Goal: Task Accomplishment & Management: Use online tool/utility

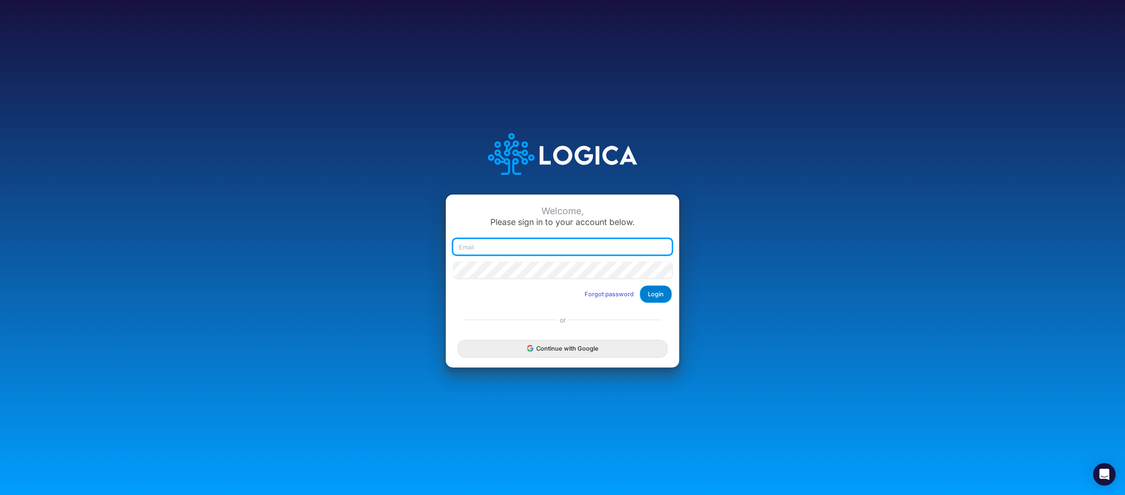
type input "[PERSON_NAME][EMAIL_ADDRESS][DOMAIN_NAME]"
click at [655, 294] on button "Login" at bounding box center [656, 294] width 32 height 17
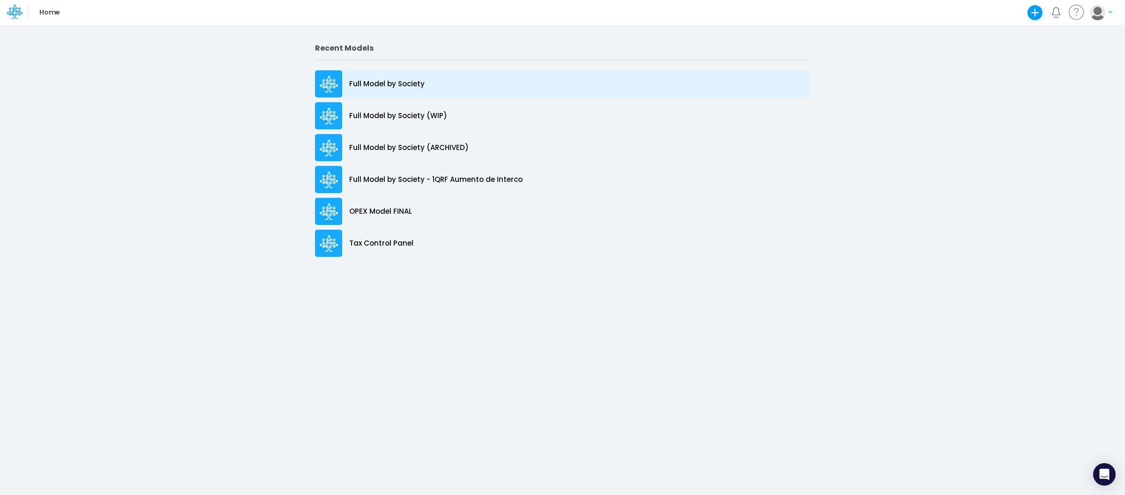
click at [420, 79] on p "Full Model by Society" at bounding box center [387, 84] width 76 height 11
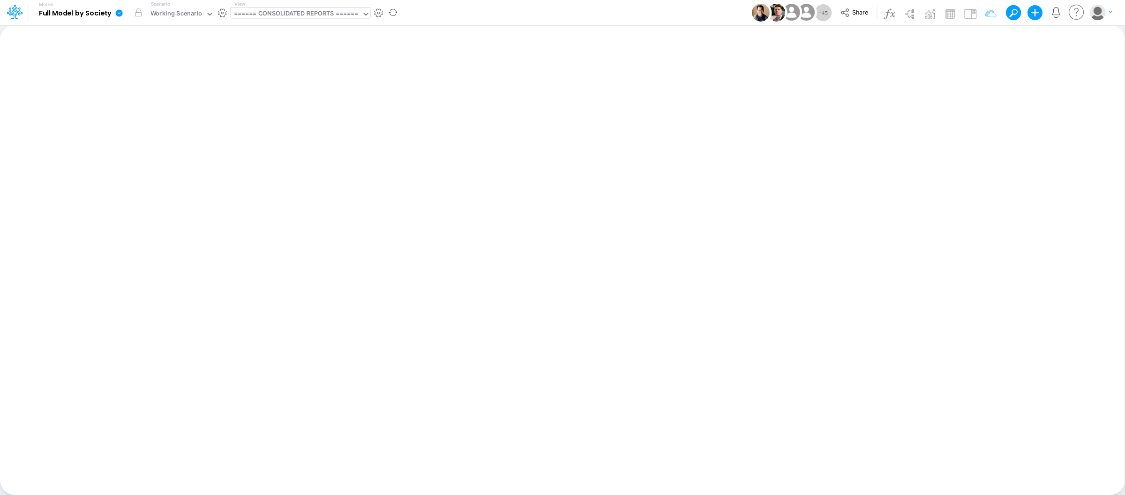
click at [338, 15] on div "====== CONSOLIDATED REPORTS ======" at bounding box center [296, 14] width 124 height 11
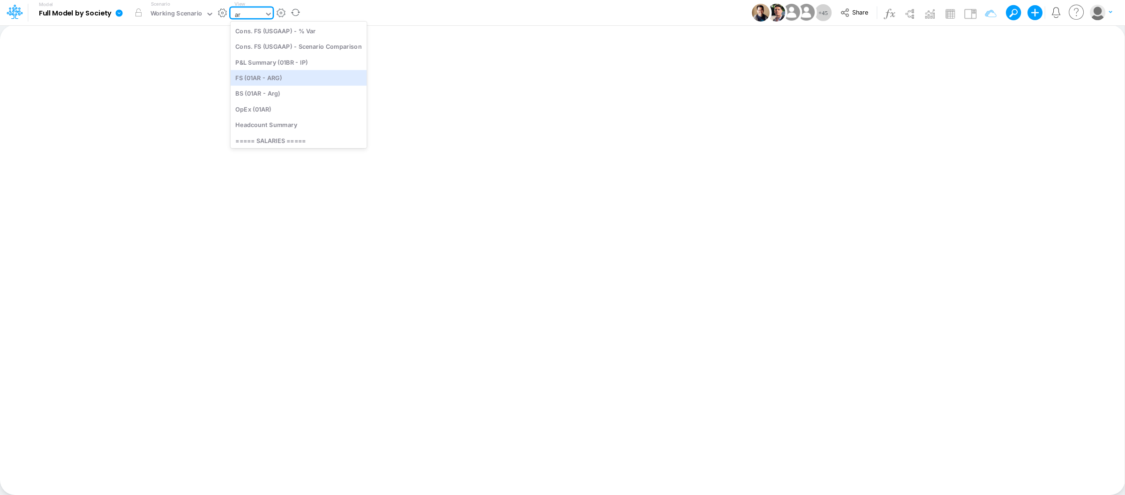
type input "a"
type input "tax"
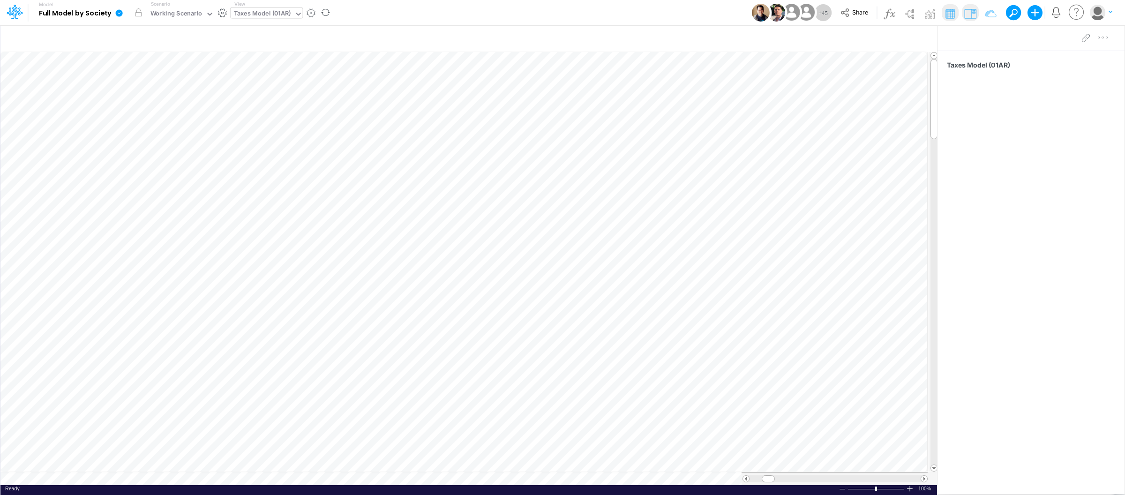
scroll to position [0, 0]
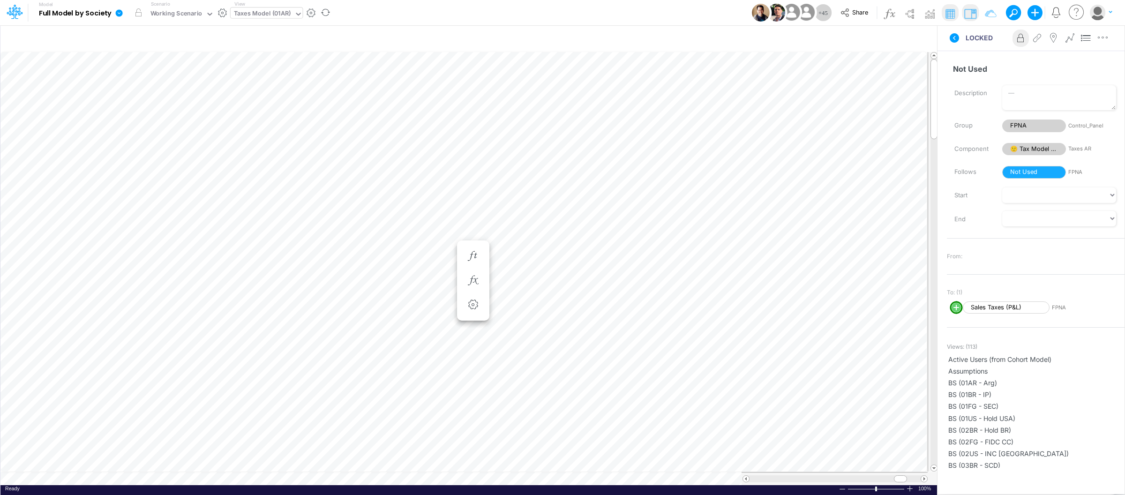
scroll to position [0, 0]
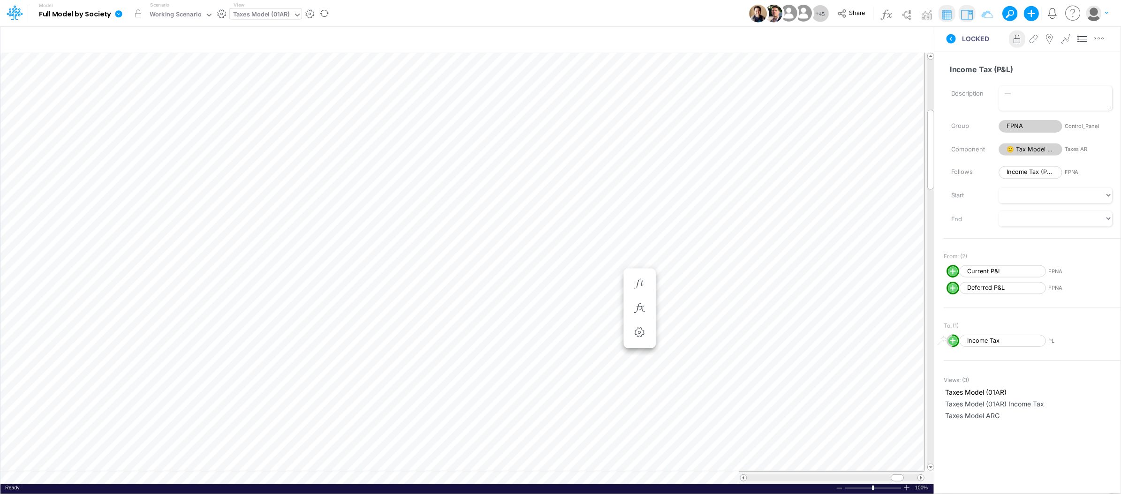
scroll to position [0, 0]
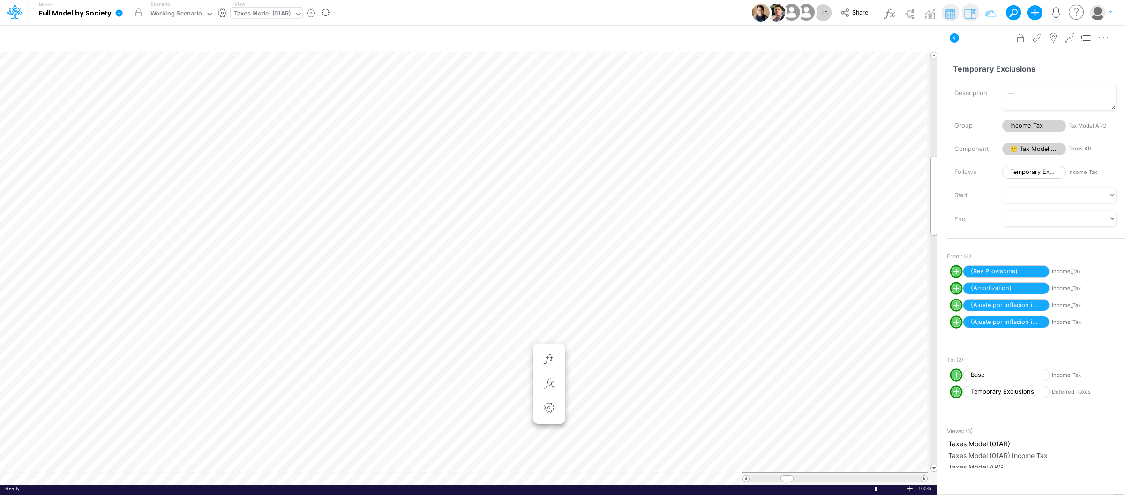
scroll to position [0, 0]
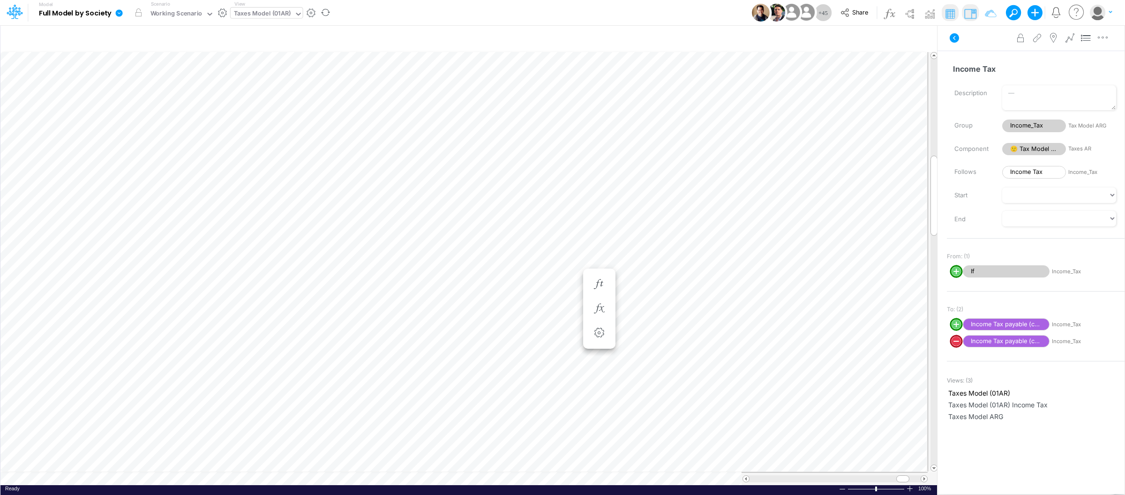
scroll to position [0, 0]
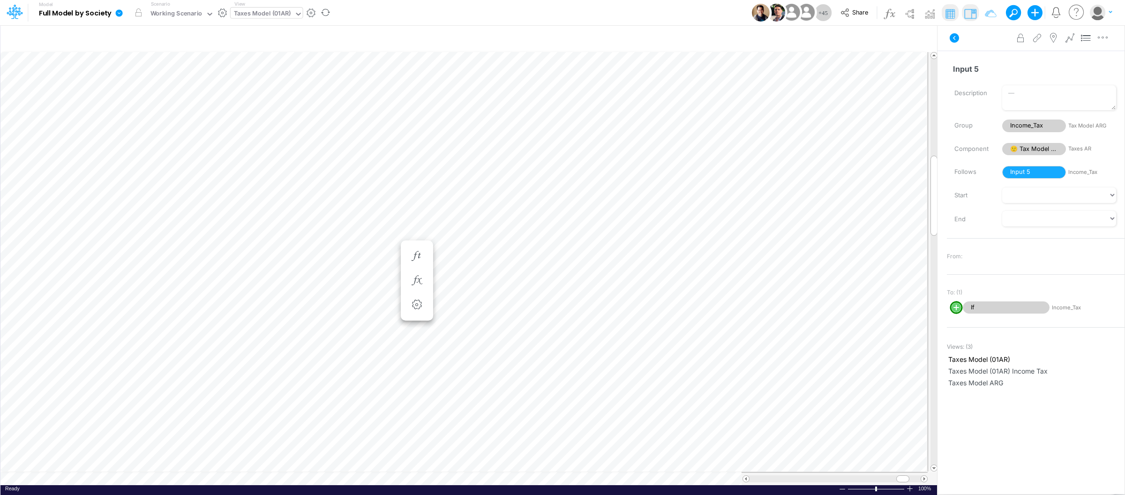
scroll to position [0, 0]
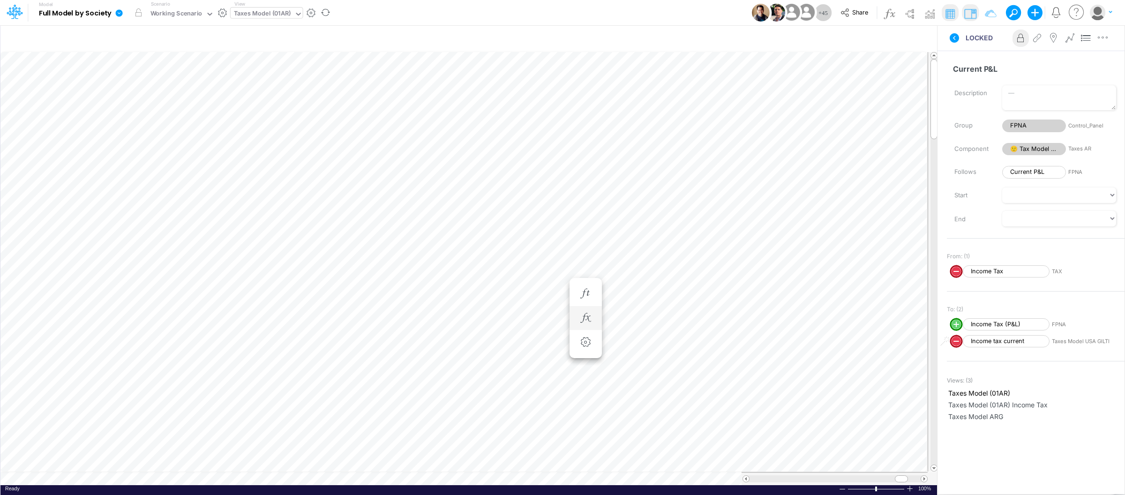
click at [575, 314] on li at bounding box center [586, 318] width 32 height 24
click at [584, 314] on icon "button" at bounding box center [586, 318] width 14 height 10
click at [405, 317] on icon "button" at bounding box center [405, 318] width 14 height 10
click at [440, 345] on circle "circle with outer border" at bounding box center [442, 343] width 9 height 9
select select "Multiply"
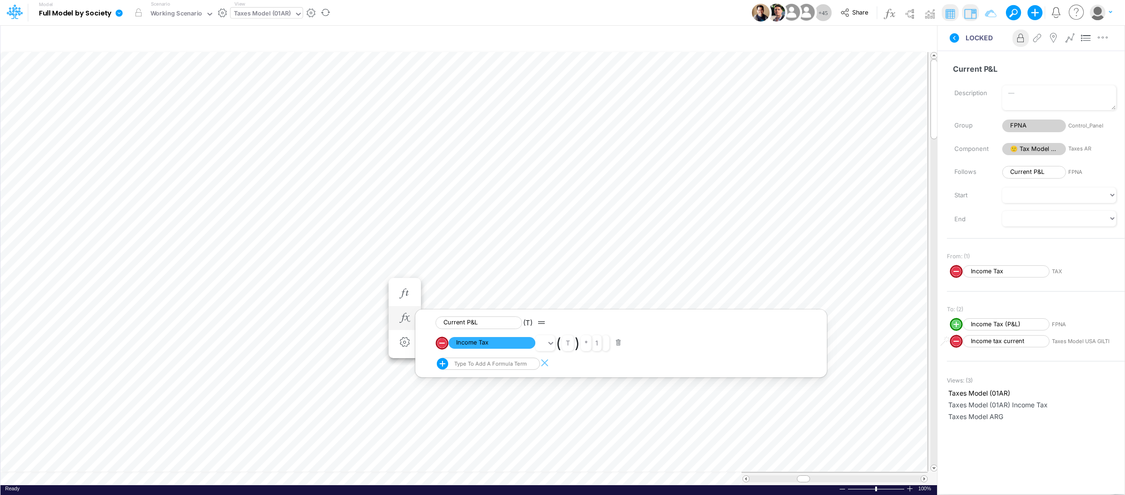
select select "Add"
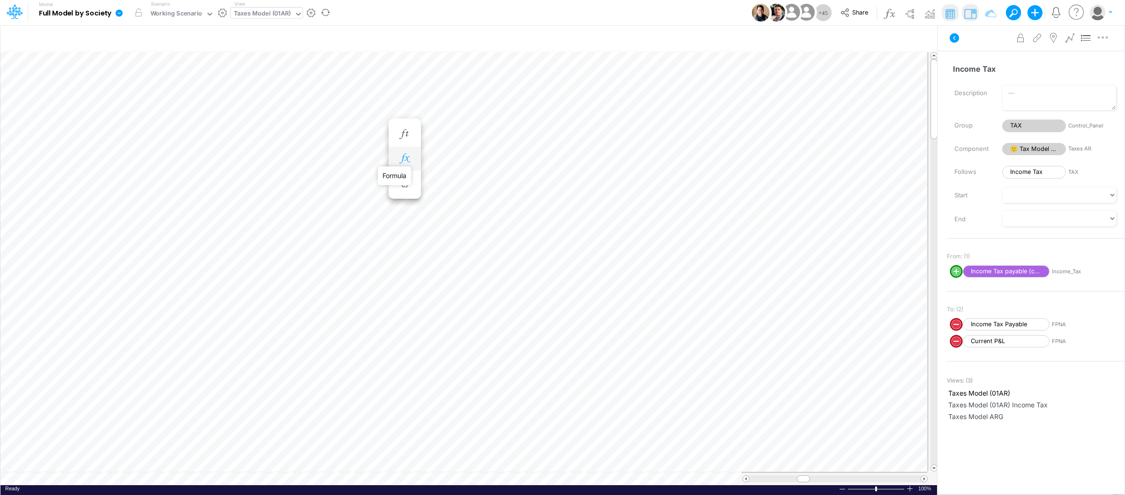
click at [406, 159] on icon "button" at bounding box center [405, 159] width 14 height 10
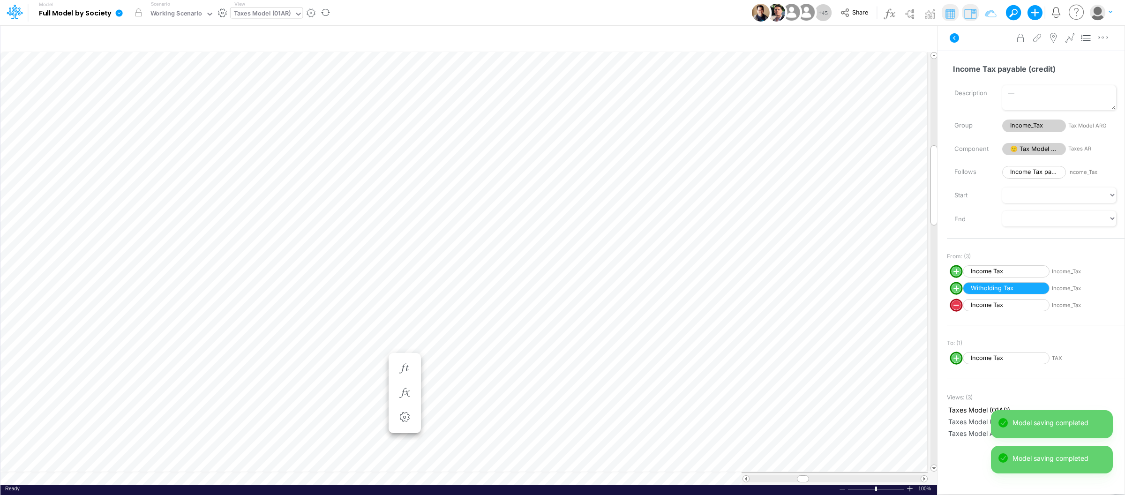
scroll to position [0, 0]
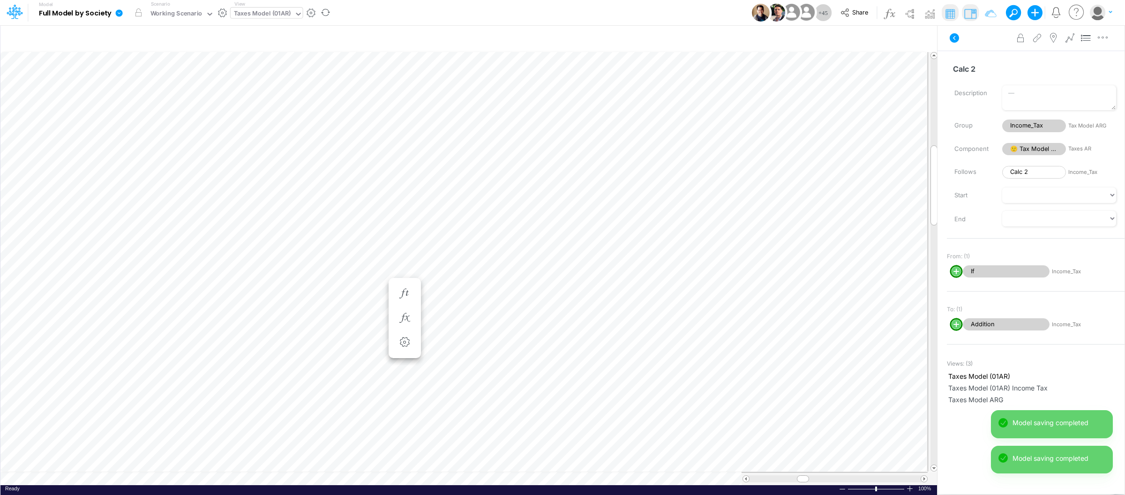
scroll to position [0, 0]
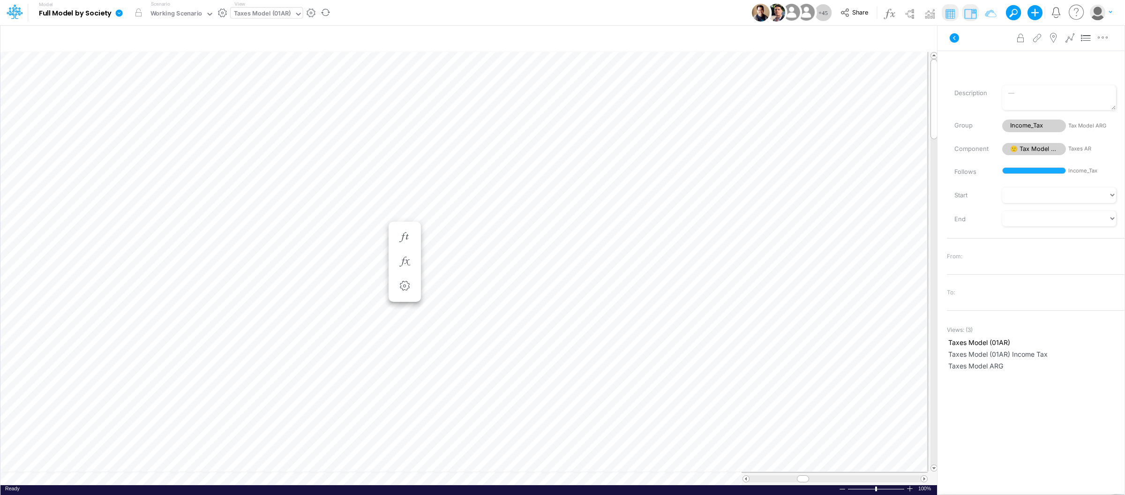
scroll to position [0, 0]
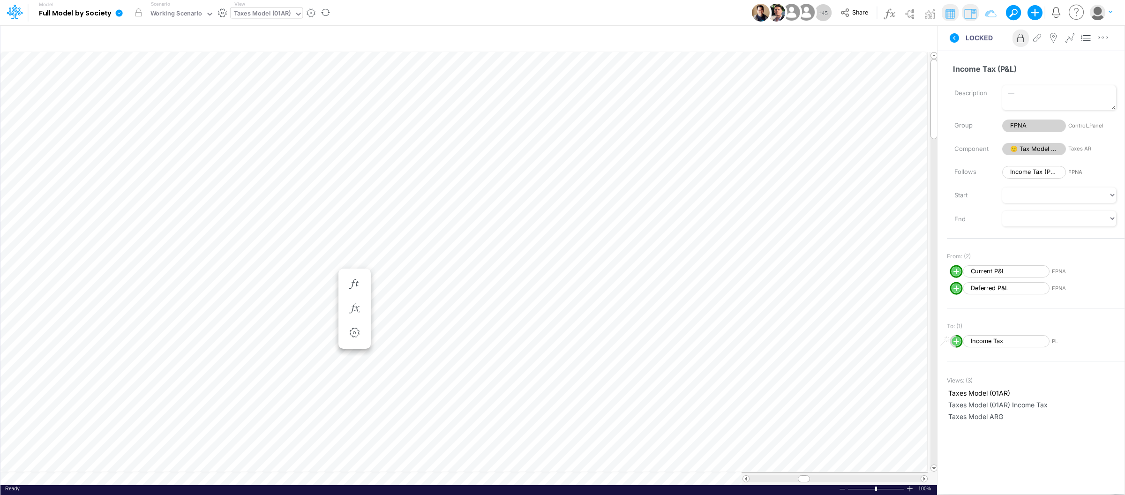
scroll to position [0, 0]
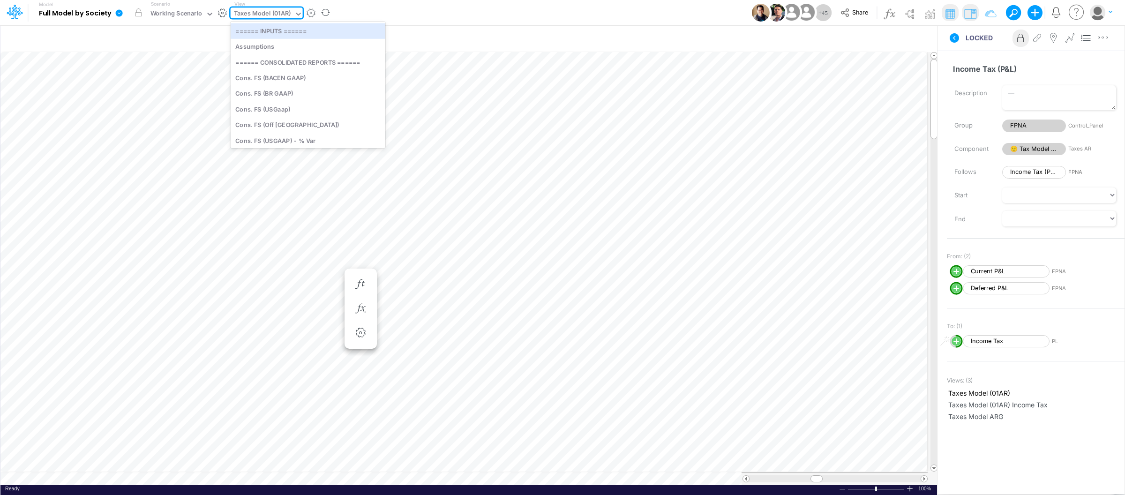
click at [264, 10] on div "Taxes Model (01AR)" at bounding box center [262, 14] width 57 height 11
type input "fs"
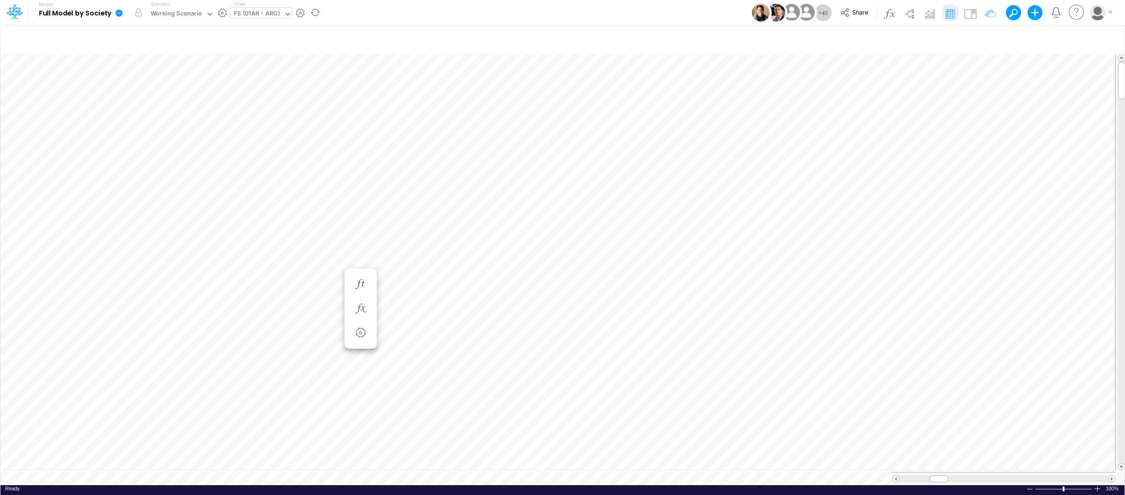
scroll to position [0, 0]
click at [119, 12] on icon at bounding box center [119, 12] width 7 height 7
click at [156, 94] on button "View model info" at bounding box center [166, 97] width 100 height 15
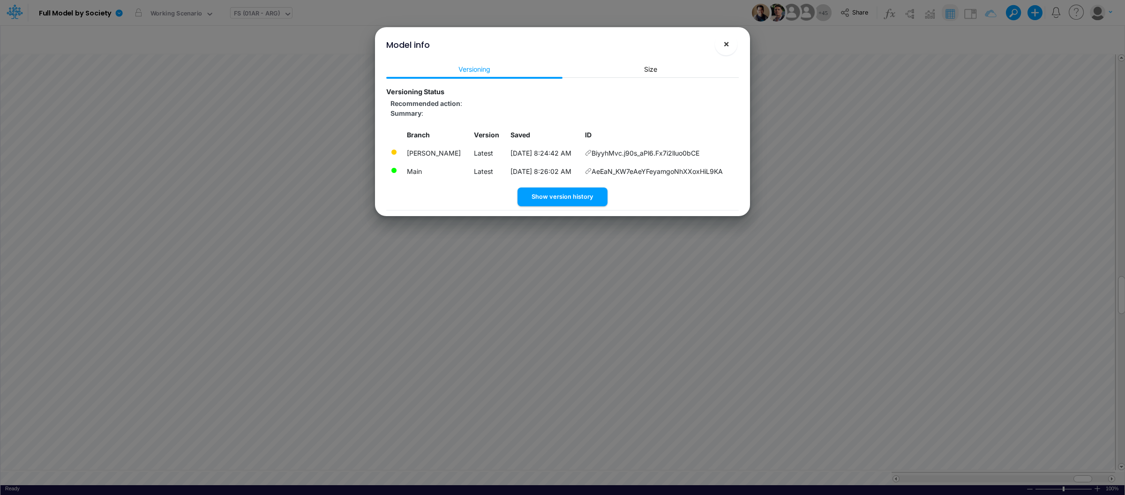
click at [729, 47] on span "×" at bounding box center [727, 43] width 6 height 11
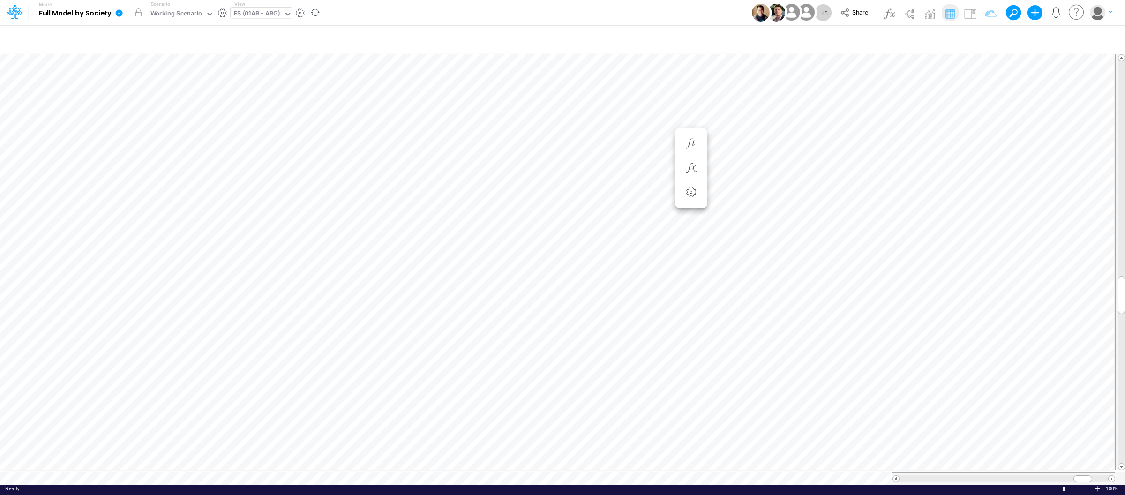
click at [122, 11] on icon at bounding box center [119, 13] width 8 height 8
click at [151, 97] on button "View model info" at bounding box center [166, 97] width 100 height 15
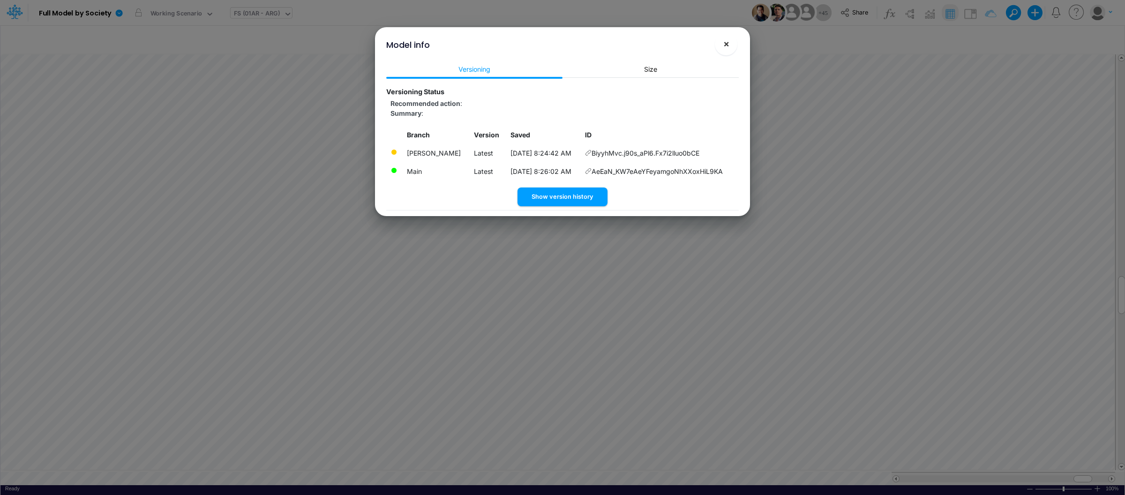
click at [724, 47] on span "×" at bounding box center [727, 43] width 6 height 11
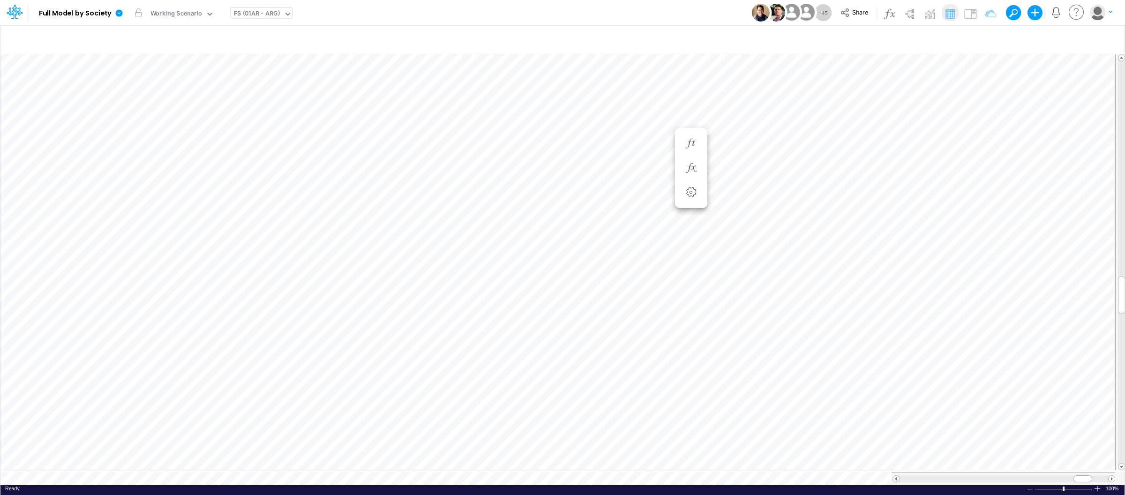
scroll to position [0, 0]
click at [115, 18] on link at bounding box center [121, 12] width 19 height 24
click at [149, 100] on button "View model info" at bounding box center [166, 97] width 100 height 15
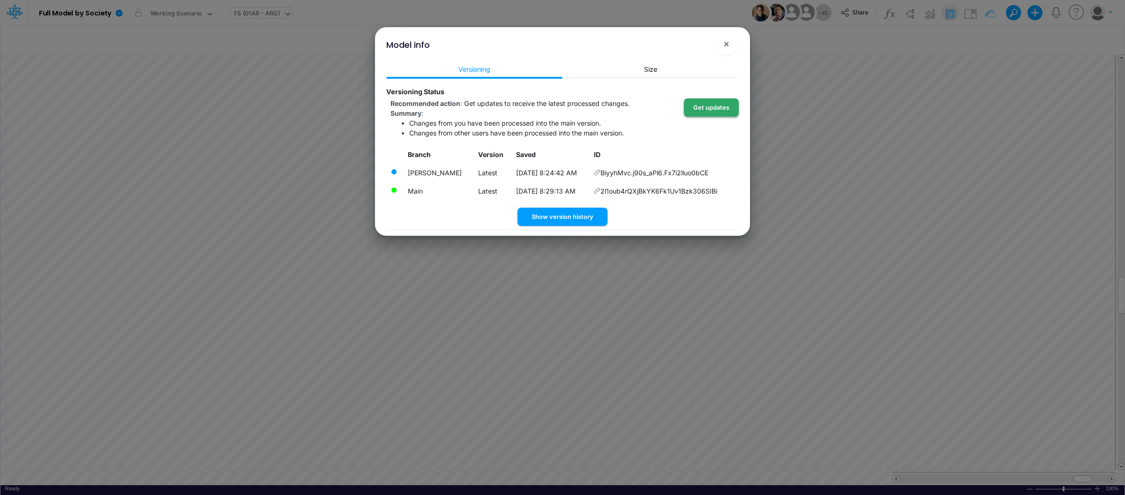
click at [717, 110] on button "Get updates" at bounding box center [711, 107] width 55 height 18
click at [727, 48] on span "×" at bounding box center [727, 43] width 6 height 11
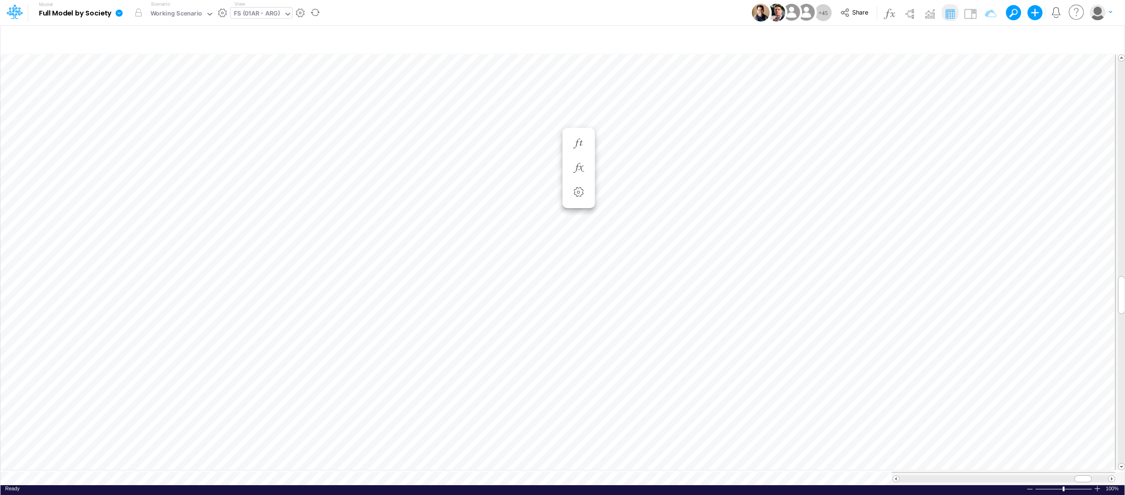
click at [115, 11] on icon at bounding box center [119, 13] width 8 height 8
click at [147, 98] on button "View model info" at bounding box center [166, 97] width 100 height 15
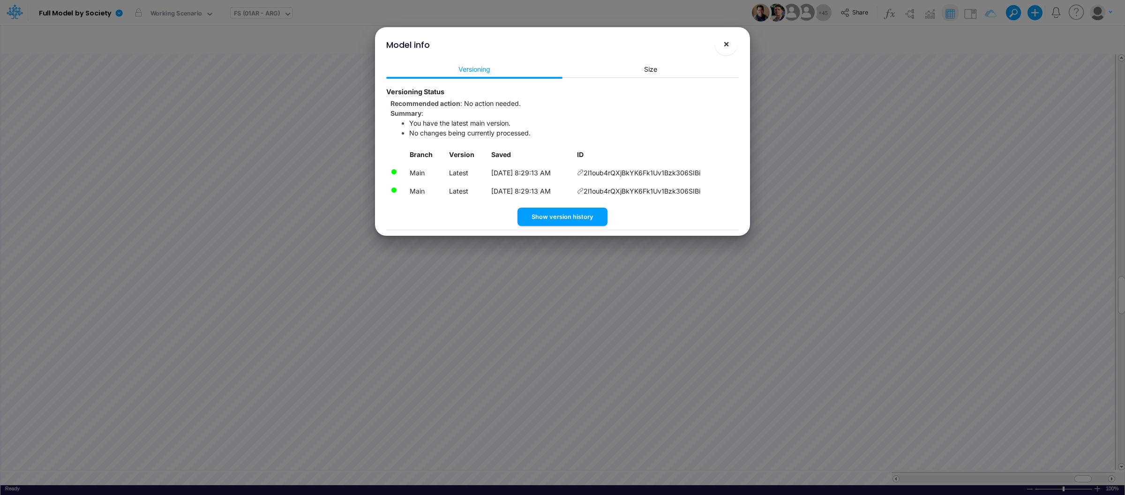
click at [727, 46] on span "×" at bounding box center [727, 43] width 6 height 11
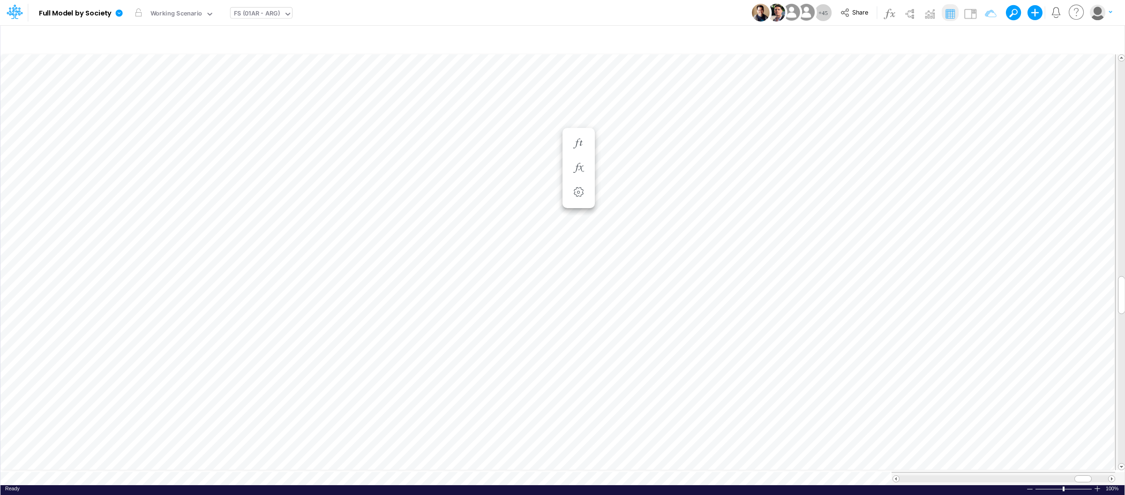
click at [278, 15] on div "FS (01AR - ARG)" at bounding box center [257, 14] width 46 height 11
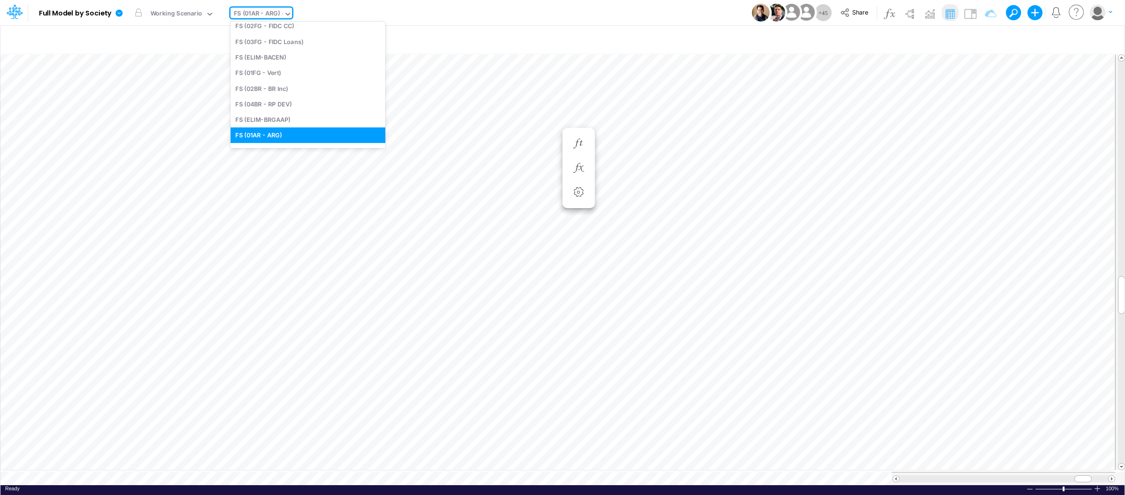
type input "fs"
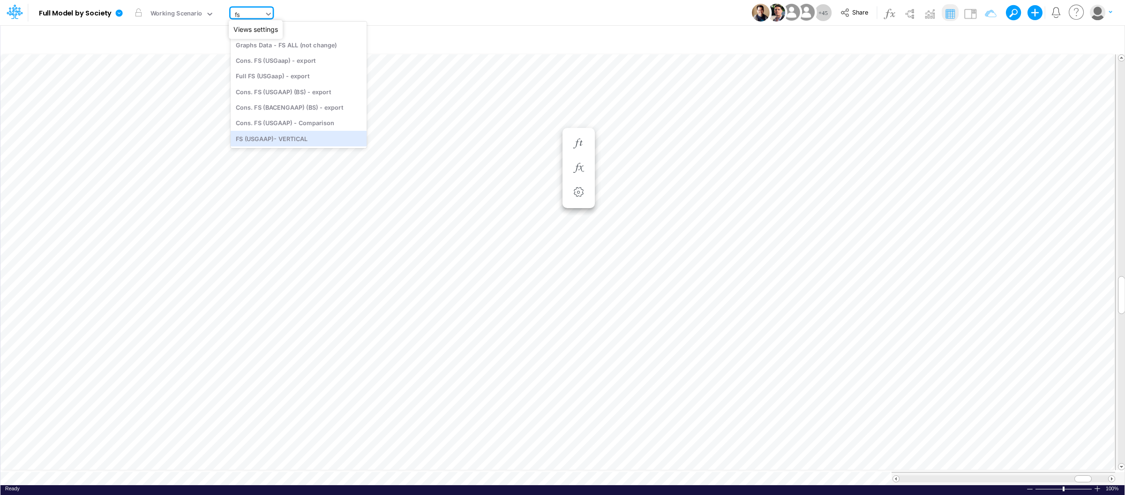
scroll to position [0, 0]
type input "Consolidated FS - USGAAP"
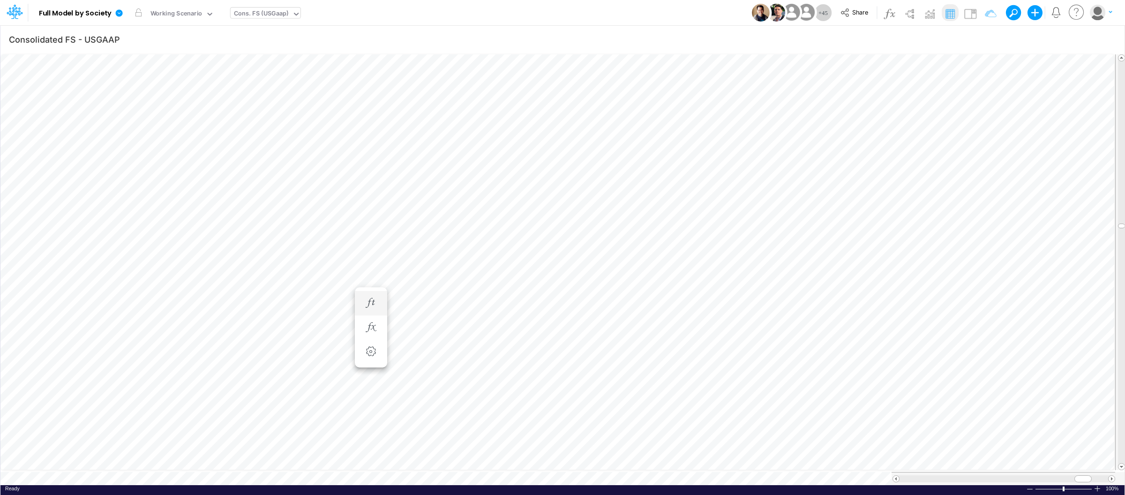
scroll to position [0, 0]
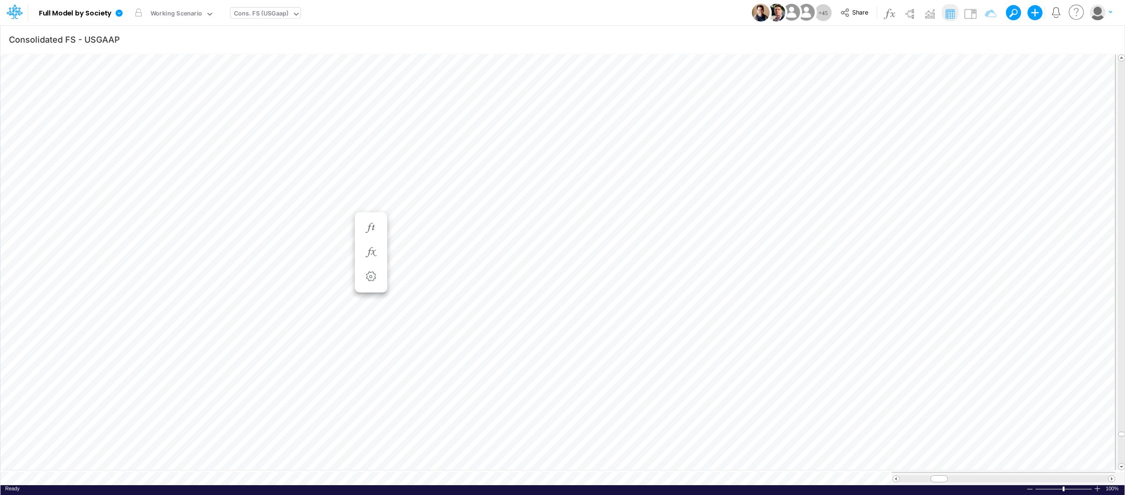
scroll to position [0, 0]
click at [118, 11] on icon at bounding box center [119, 12] width 7 height 7
click at [153, 83] on button "Export" at bounding box center [166, 82] width 100 height 15
click at [278, 81] on button "Excel" at bounding box center [267, 87] width 100 height 15
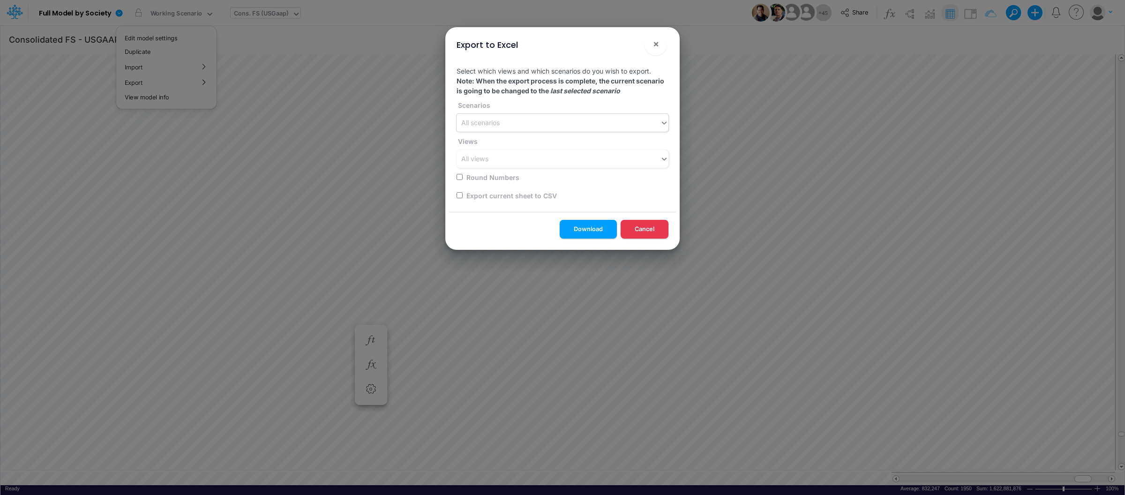
click at [518, 125] on div "All scenarios" at bounding box center [559, 122] width 204 height 15
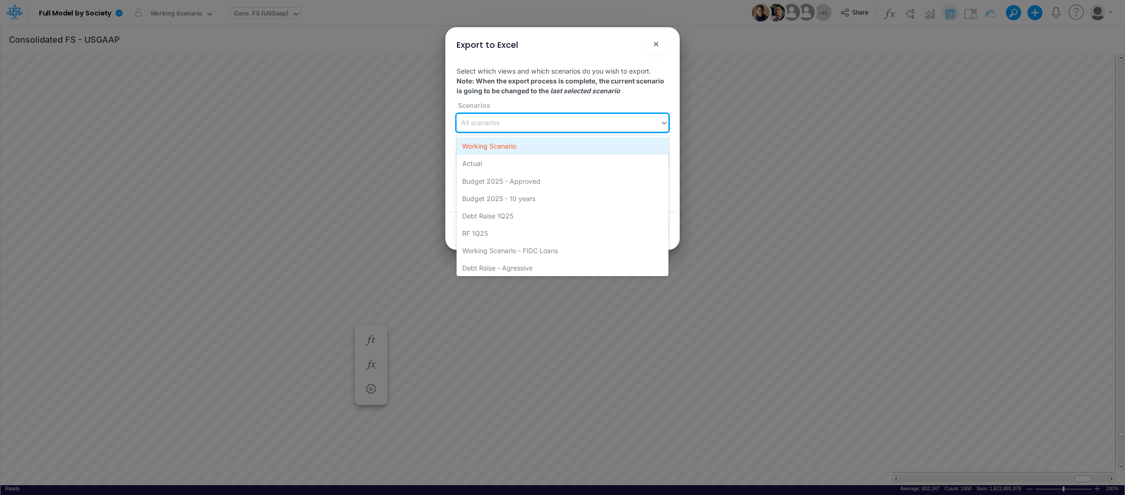
click at [504, 147] on div "Working Scenario" at bounding box center [563, 145] width 212 height 17
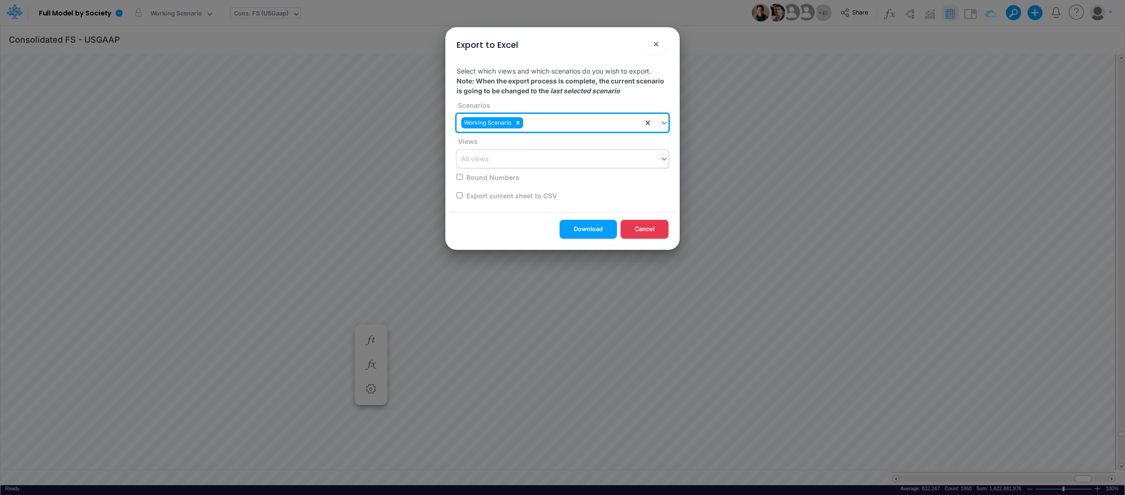
click at [500, 164] on div "All views" at bounding box center [559, 158] width 204 height 15
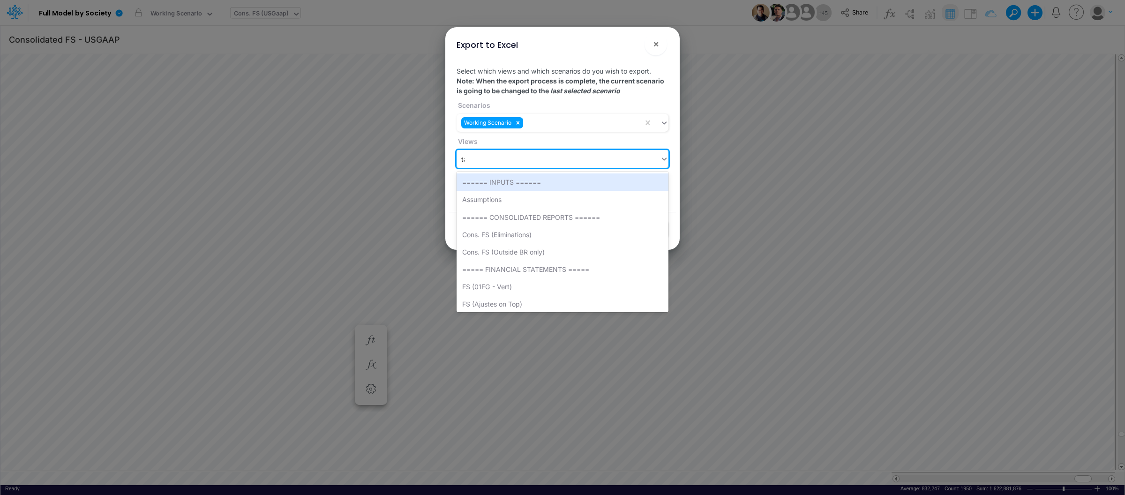
type input "tax"
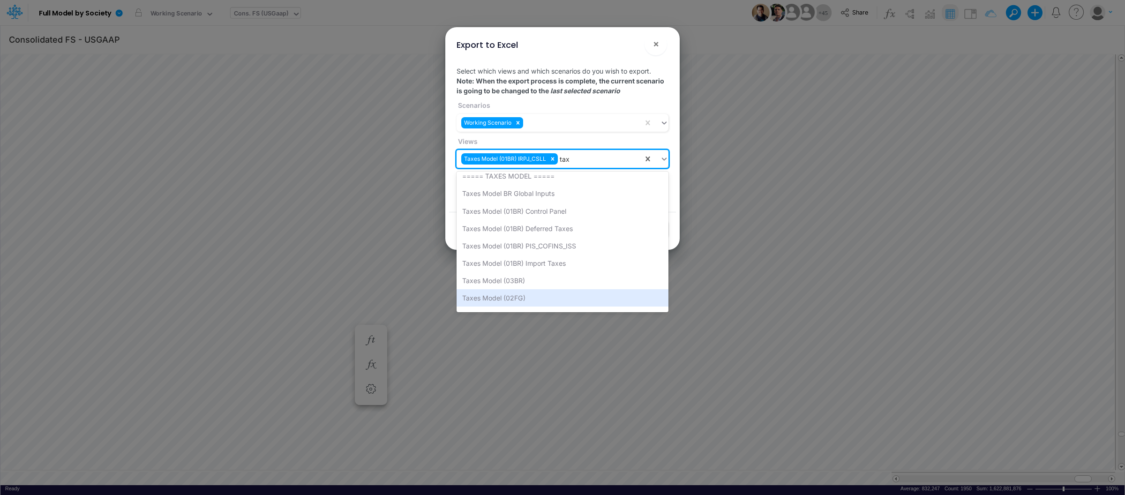
scroll to position [23, 0]
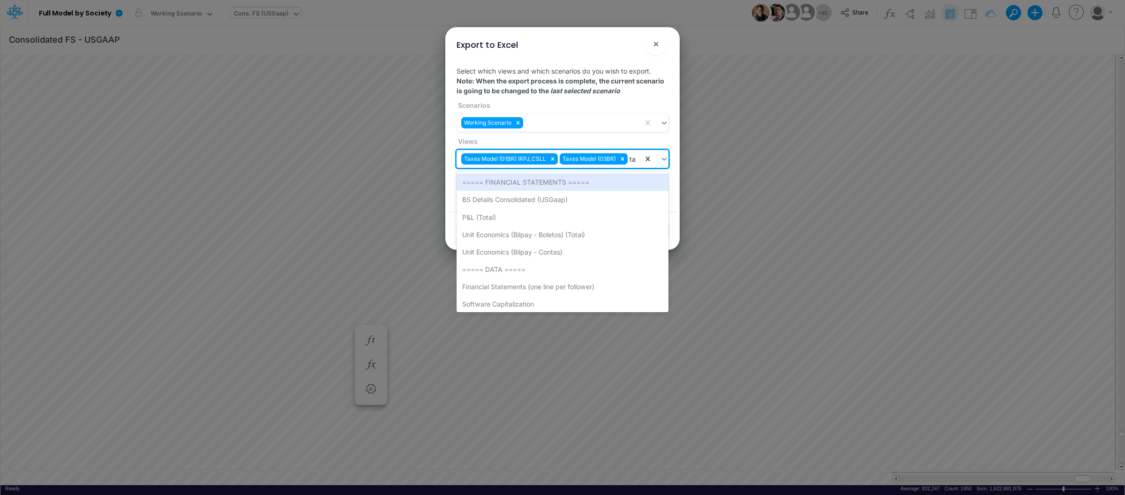
type input "tax"
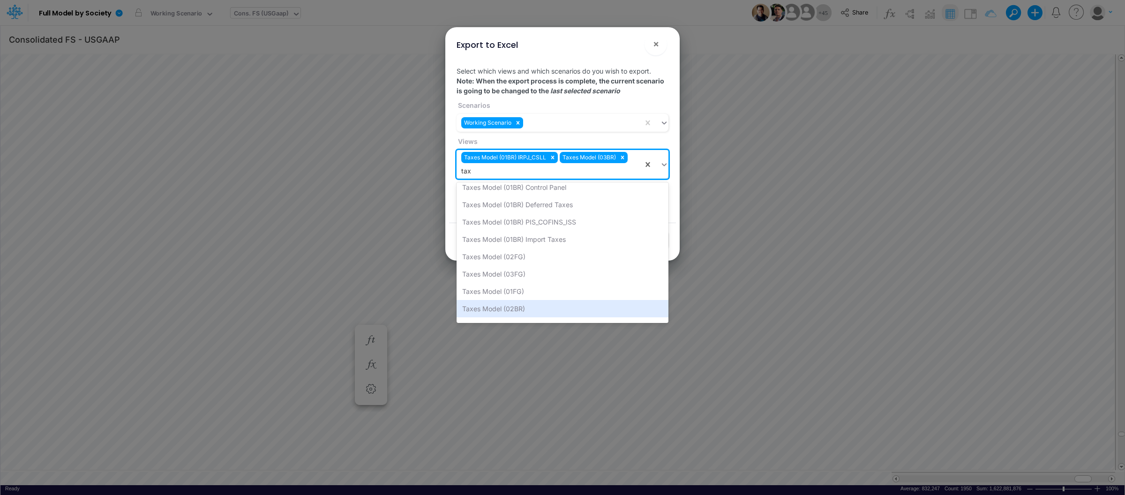
scroll to position [58, 0]
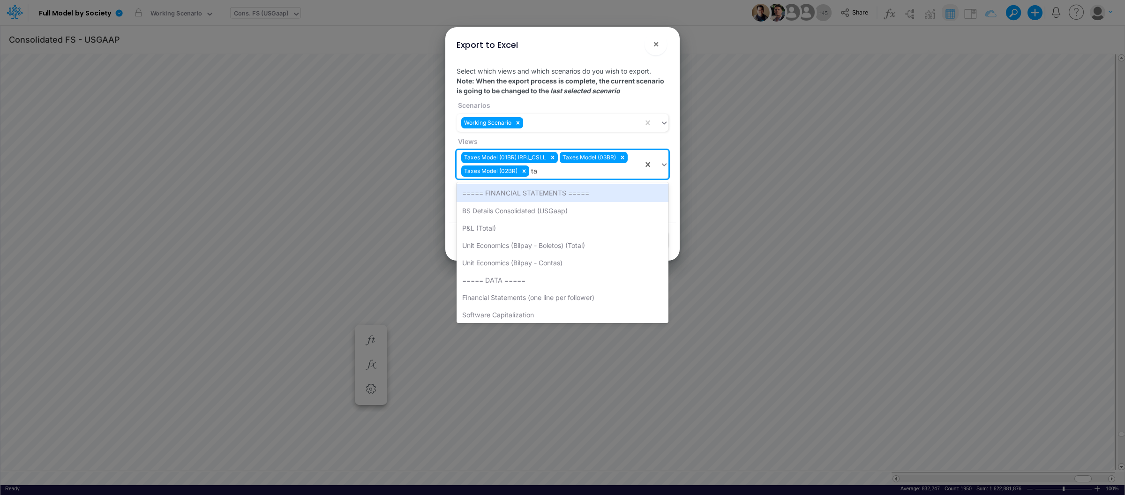
type input "tax"
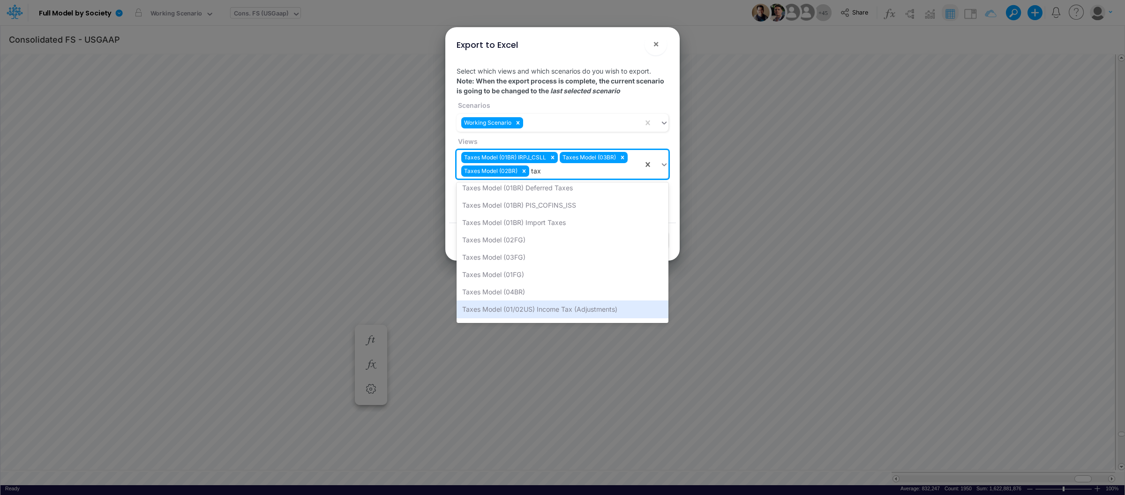
scroll to position [76, 0]
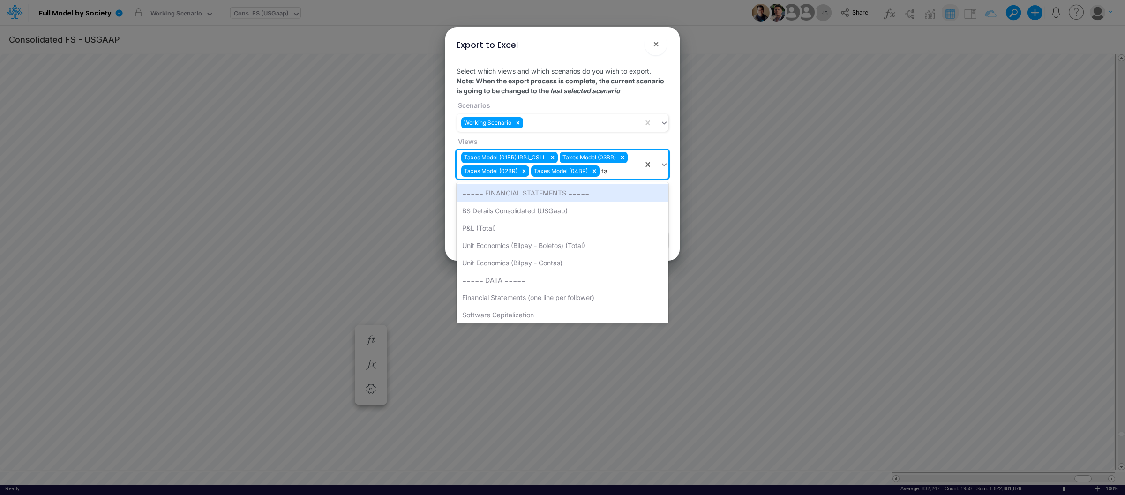
type input "tax"
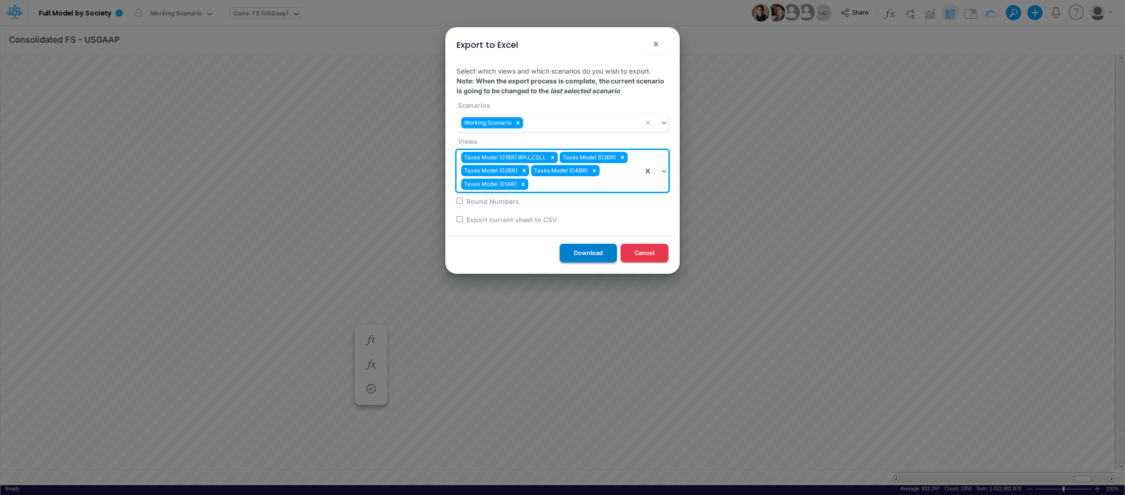
click at [587, 252] on button "Download" at bounding box center [588, 253] width 57 height 18
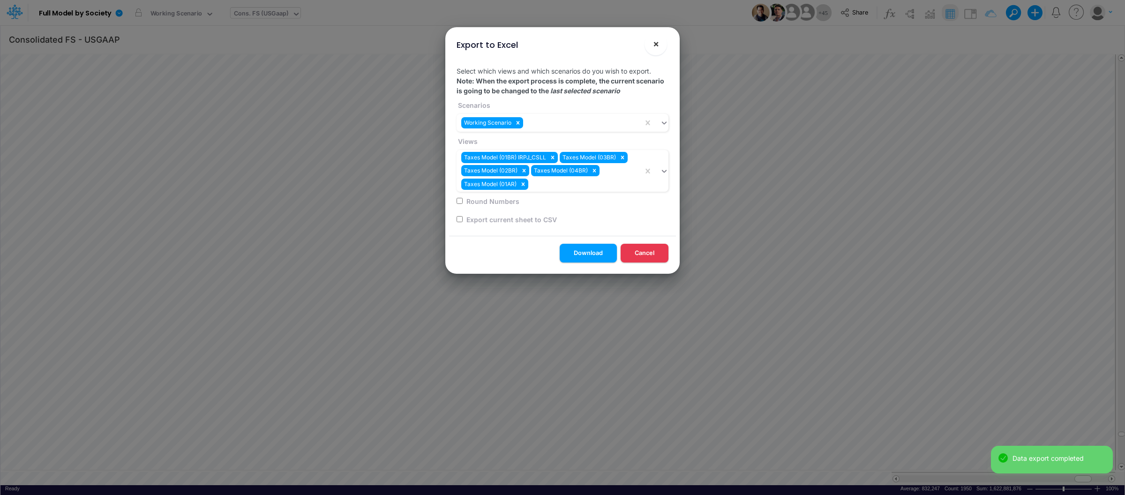
click at [649, 42] on button "×" at bounding box center [656, 44] width 23 height 23
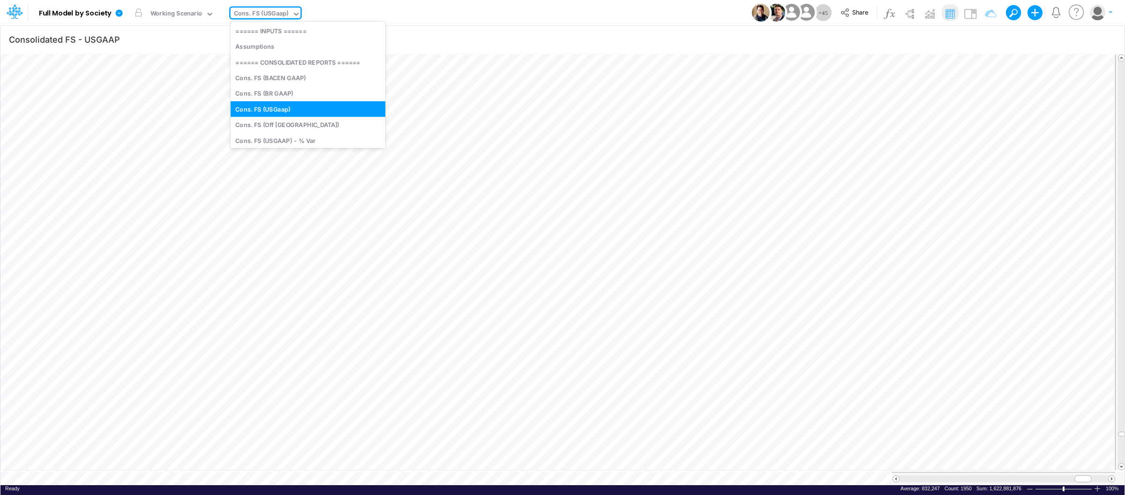
click at [285, 15] on div "Cons. FS (USGaap)" at bounding box center [261, 14] width 55 height 11
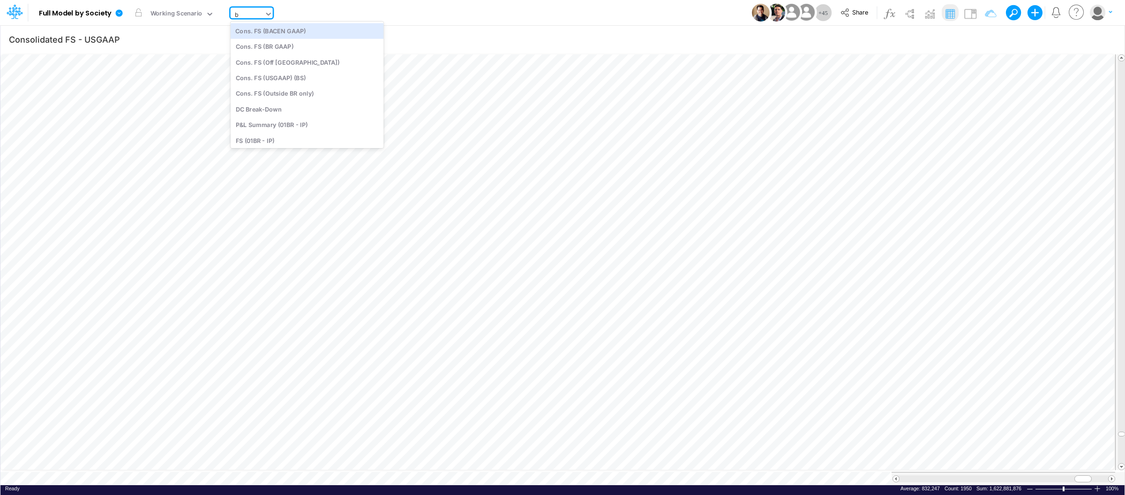
type input "bs"
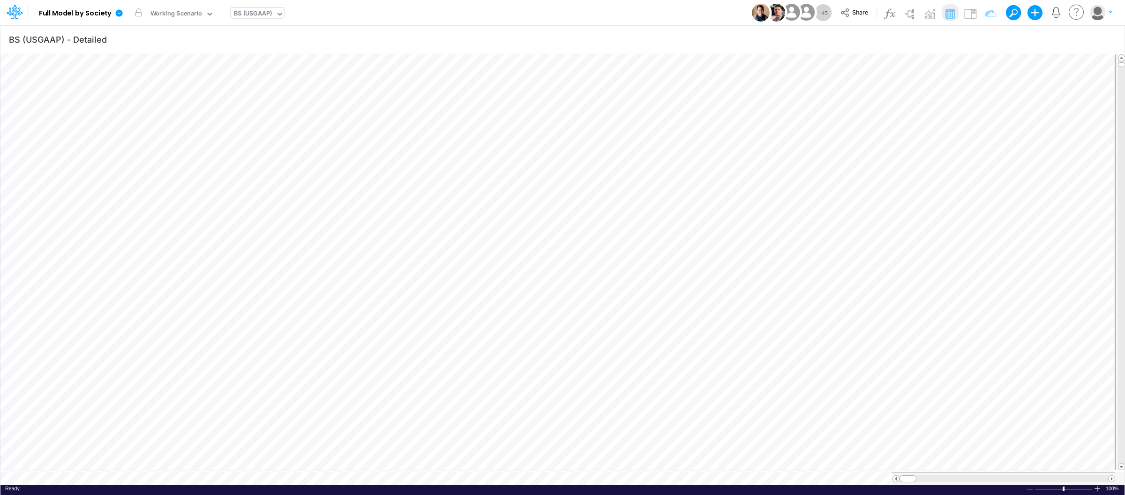
scroll to position [0, 0]
type input "BS (USGAAP) - Detailed"
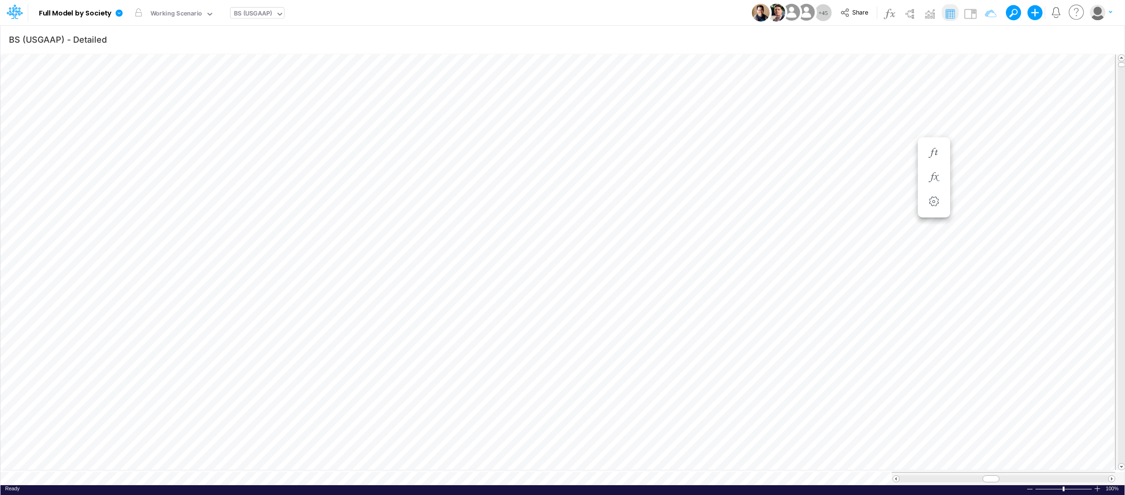
scroll to position [0, 0]
click at [1098, 39] on button "button" at bounding box center [1106, 39] width 17 height 19
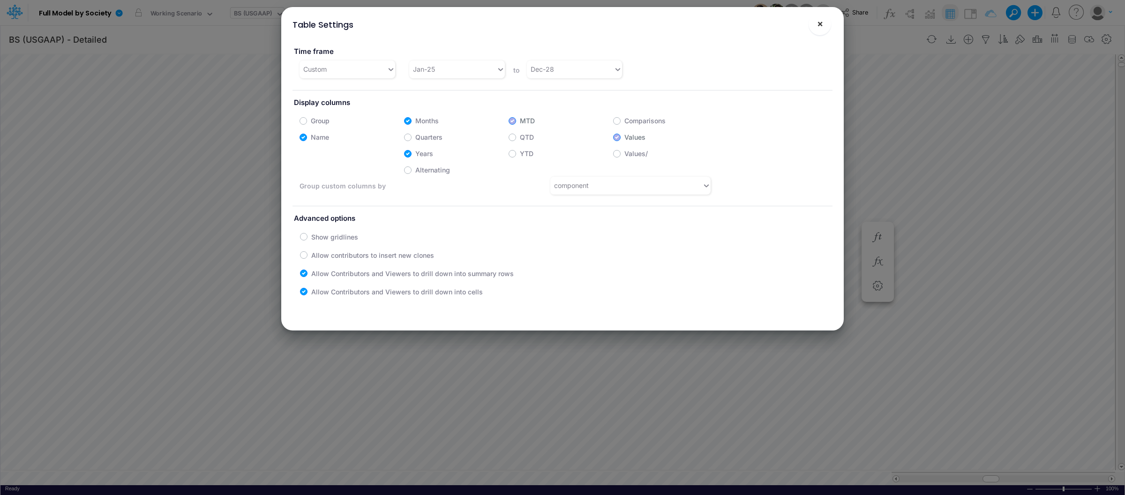
click at [825, 27] on button "×" at bounding box center [820, 24] width 23 height 23
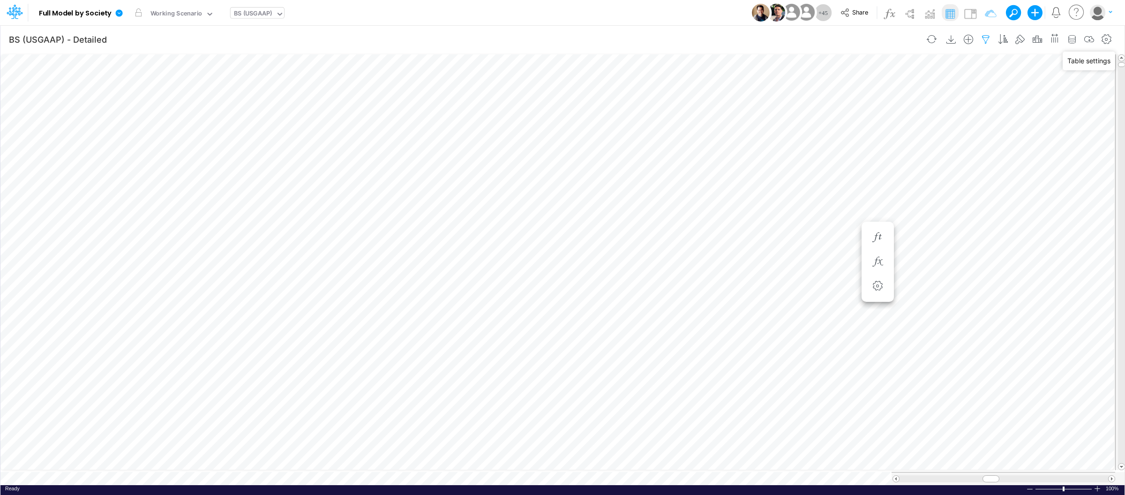
click at [1123, 18] on div "Model Full Model by Society Edit model settings Duplicate Import QuickBooks Qui…" at bounding box center [562, 13] width 1125 height 26
click at [987, 35] on icon "button" at bounding box center [986, 40] width 14 height 10
select select "tableSearchOR"
select select "notEqual"
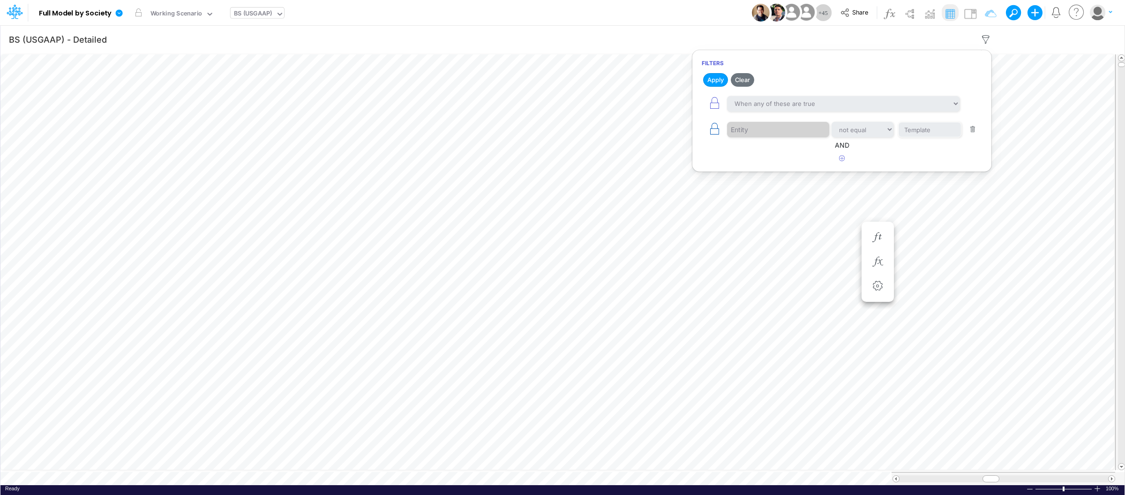
click at [705, 129] on button "button" at bounding box center [714, 129] width 25 height 21
select select "notEqual"
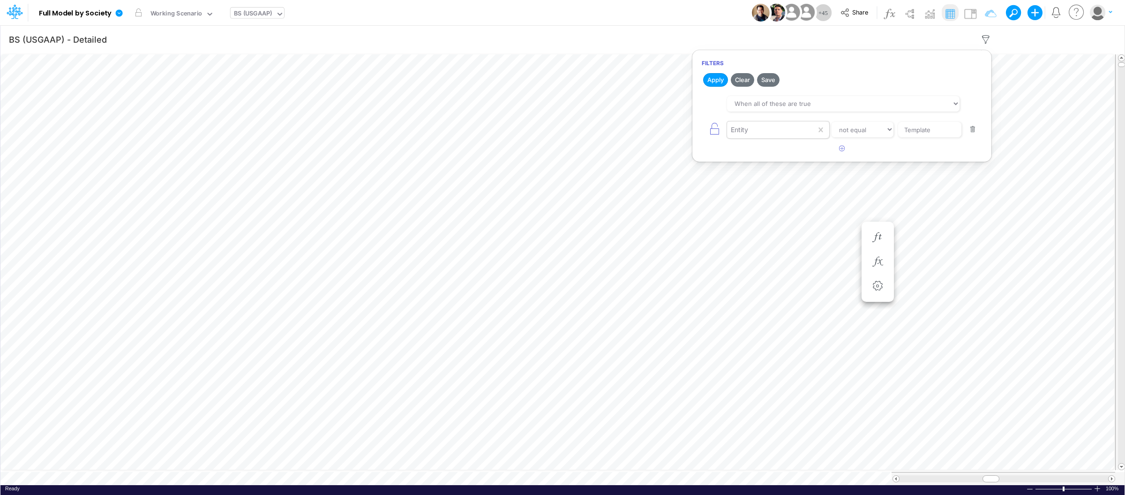
click at [798, 127] on div "Entity" at bounding box center [771, 130] width 89 height 16
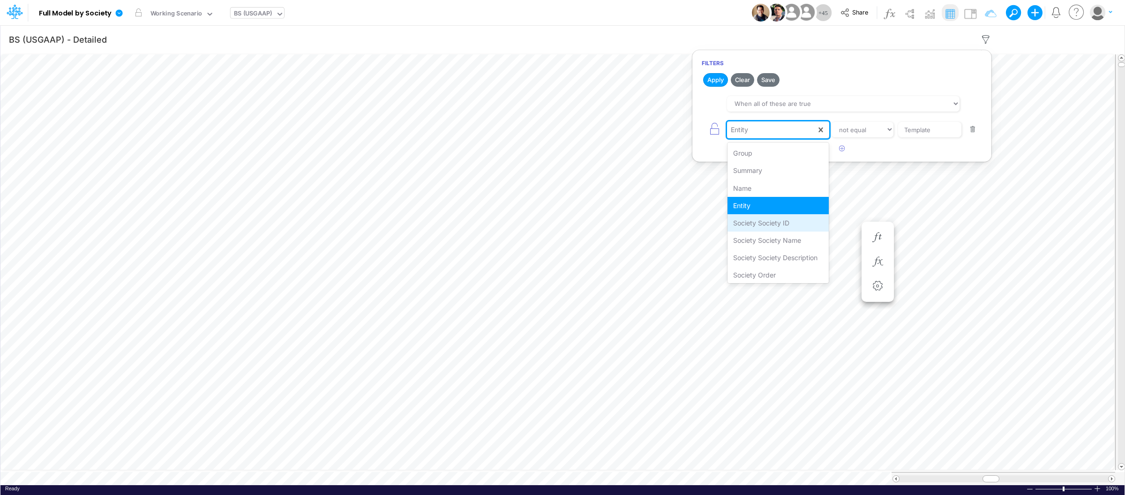
click at [759, 214] on div "Society Society ID" at bounding box center [779, 222] width 102 height 17
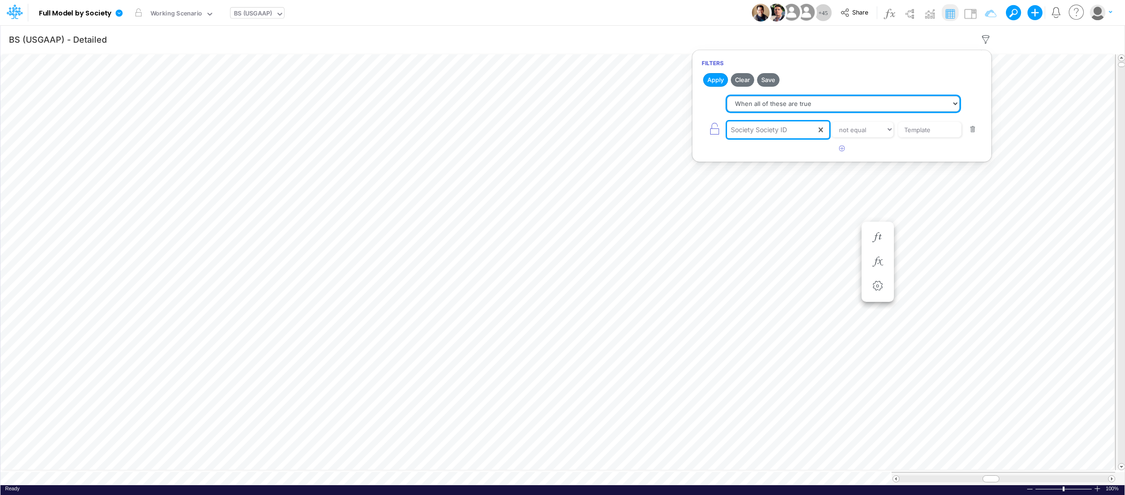
click at [784, 107] on select "When all of these are true When any of these are true" at bounding box center [843, 104] width 233 height 16
select select "tableSearchOR"
click at [727, 96] on select "When all of these are true When any of these are true" at bounding box center [843, 104] width 233 height 16
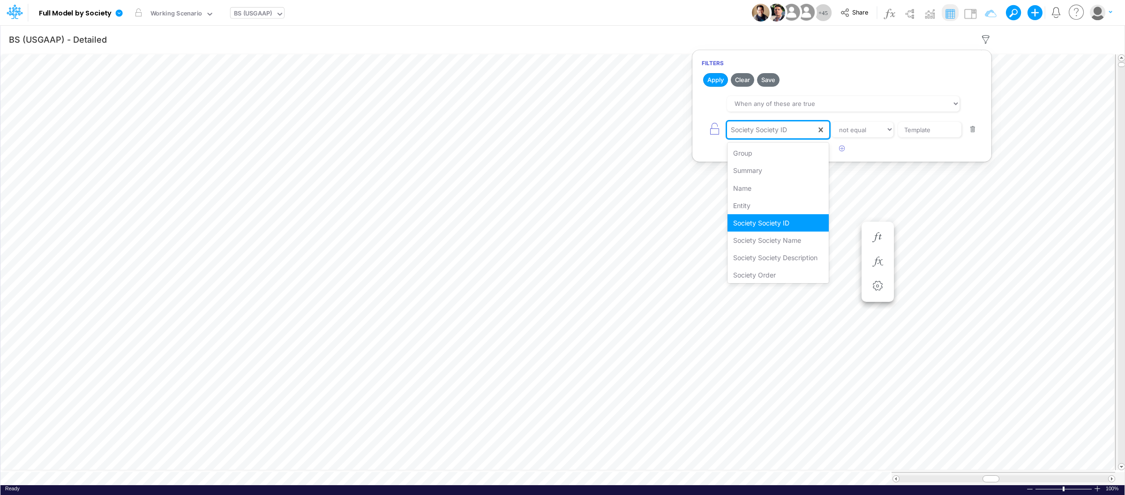
click at [767, 133] on div "Society Society ID" at bounding box center [759, 130] width 56 height 10
click at [744, 203] on div "Entity" at bounding box center [779, 205] width 102 height 17
click at [859, 132] on select "equals not equal starts with ends with contains" at bounding box center [862, 130] width 63 height 16
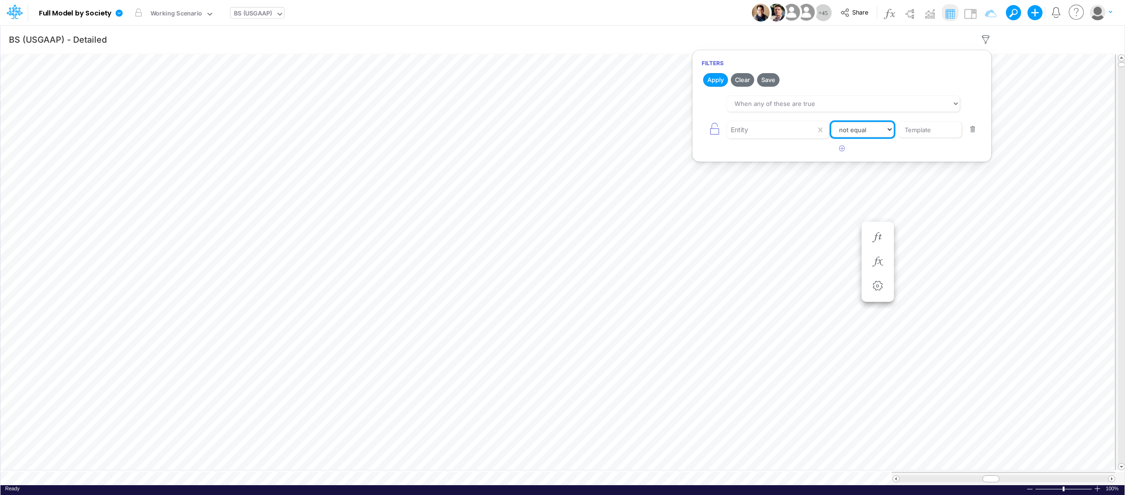
select select "equals"
click at [831, 122] on select "equals not equal starts with ends with contains" at bounding box center [862, 130] width 63 height 16
click at [929, 134] on input "Template" at bounding box center [930, 130] width 63 height 16
drag, startPoint x: 936, startPoint y: 130, endPoint x: 878, endPoint y: 130, distance: 58.2
click at [878, 130] on div "Entity equals not equal starts with ends with contains Template" at bounding box center [842, 129] width 280 height 21
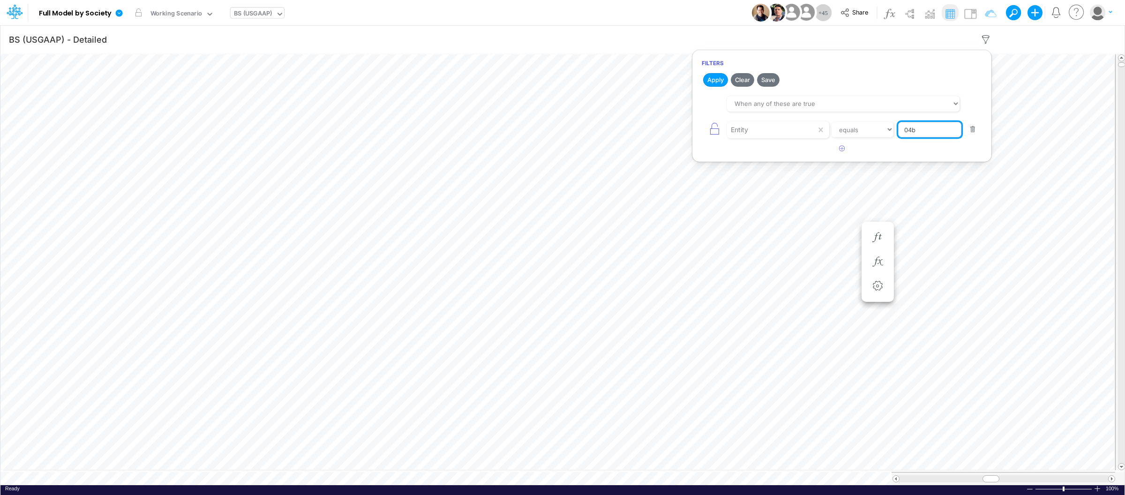
type input "04BR"
click at [842, 145] on button "button" at bounding box center [842, 148] width 18 height 15
click at [788, 154] on div at bounding box center [771, 156] width 89 height 16
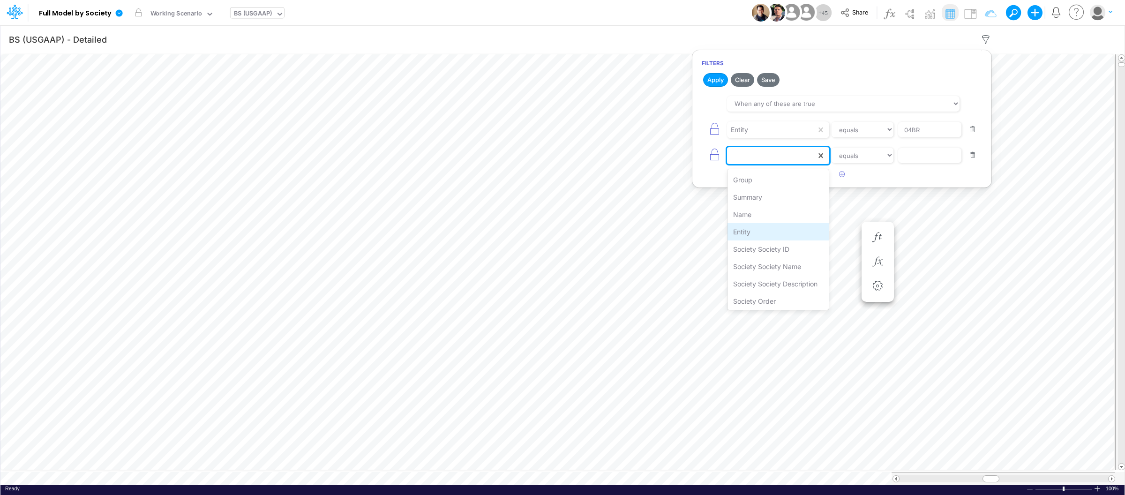
click at [745, 226] on div "Entity" at bounding box center [779, 231] width 102 height 17
click at [928, 153] on input "text" at bounding box center [930, 156] width 63 height 16
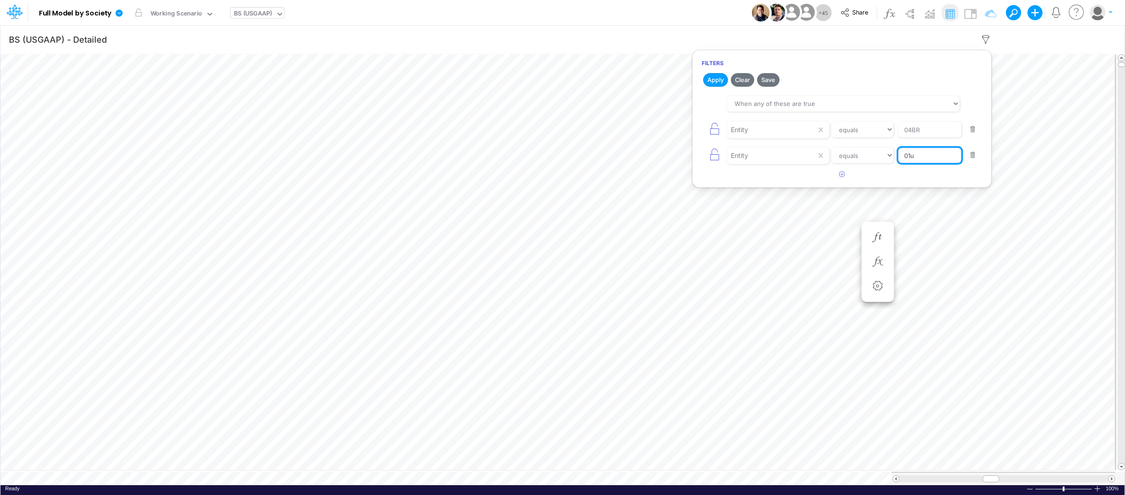
type input "01US"
click at [844, 174] on icon "button" at bounding box center [842, 174] width 6 height 6
click at [765, 186] on div at bounding box center [771, 182] width 89 height 16
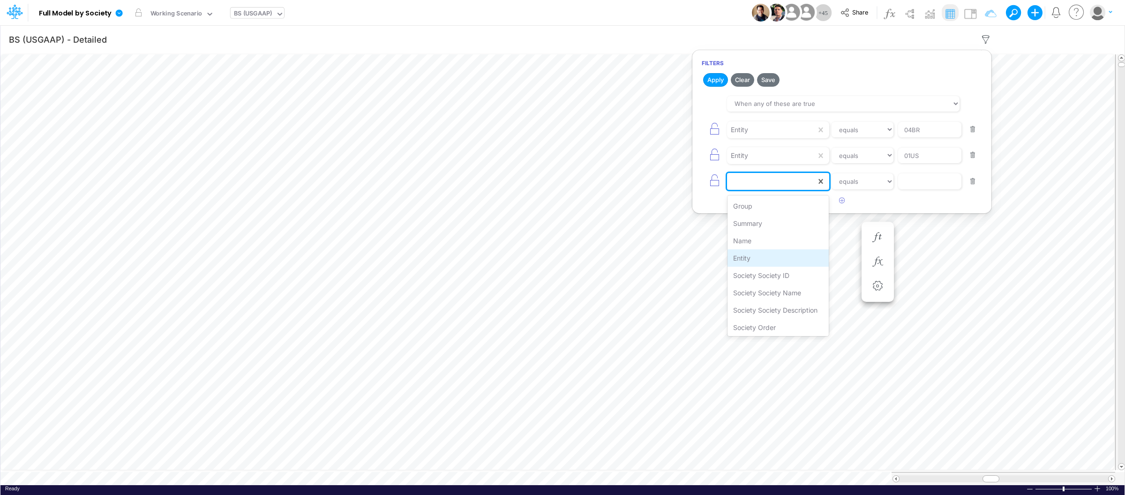
click at [762, 256] on div "Entity" at bounding box center [779, 257] width 102 height 17
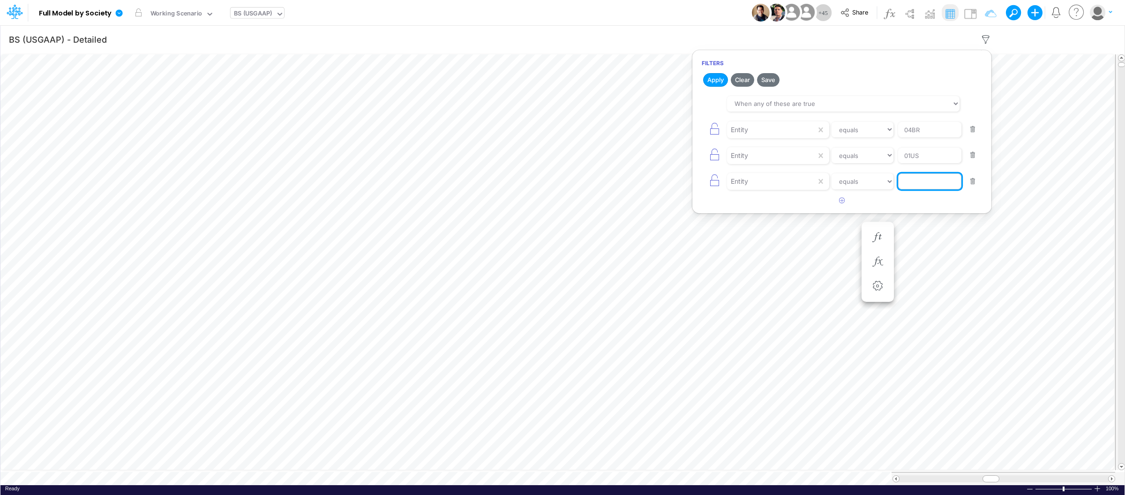
click at [935, 189] on input "text" at bounding box center [930, 182] width 63 height 16
type input "02US"
click at [722, 85] on button "Apply" at bounding box center [715, 80] width 25 height 14
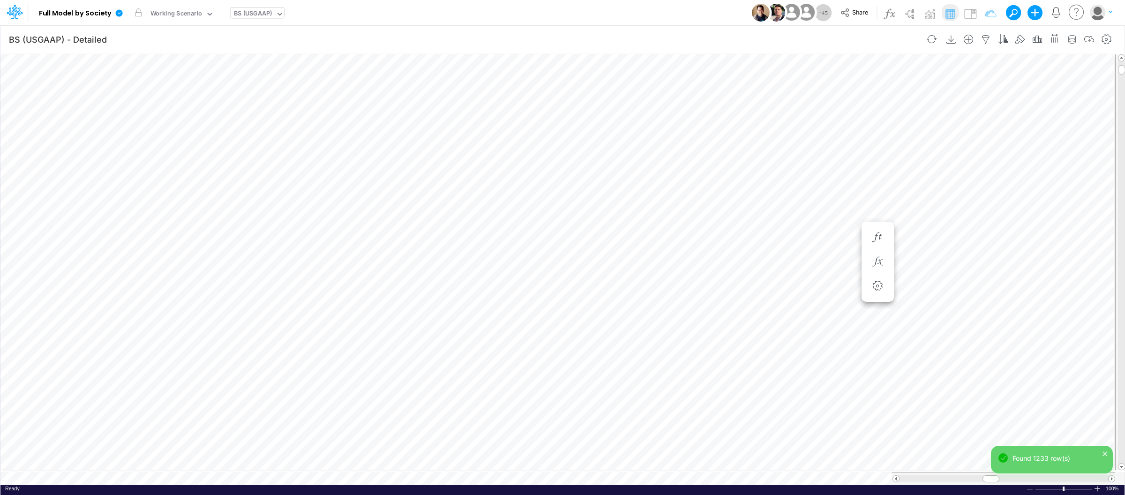
scroll to position [0, 0]
click at [1098, 487] on div at bounding box center [1098, 488] width 8 height 7
click at [1098, 486] on div at bounding box center [1098, 488] width 8 height 7
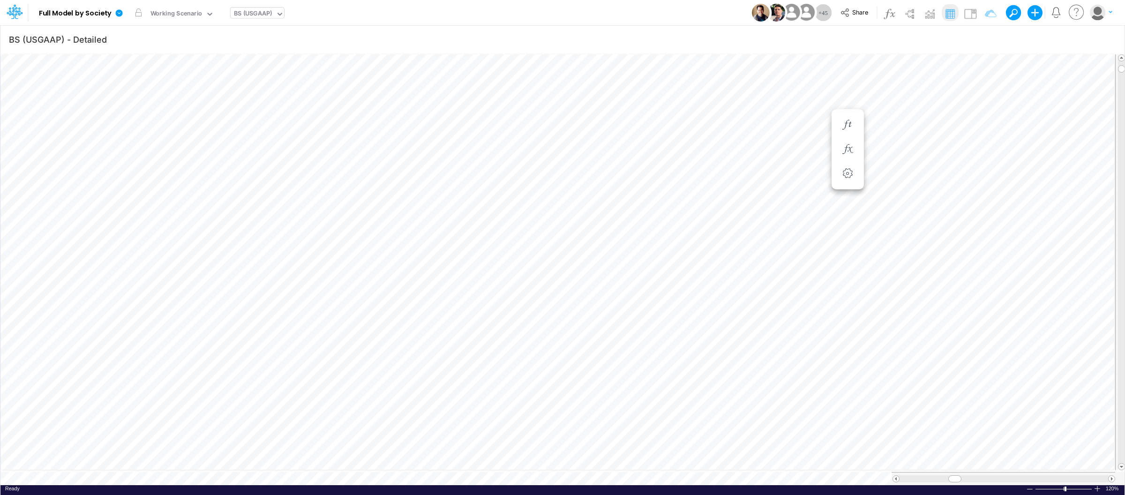
click at [270, 23] on div "View BS (USGAAP)" at bounding box center [257, 12] width 53 height 24
click at [271, 11] on div "BS (USGAAP)" at bounding box center [253, 14] width 38 height 11
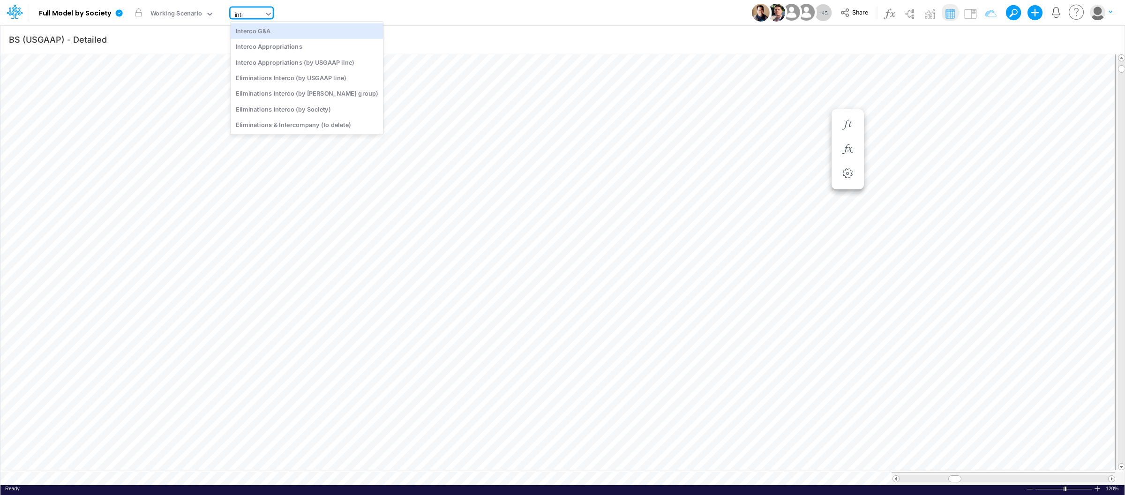
type input "inter"
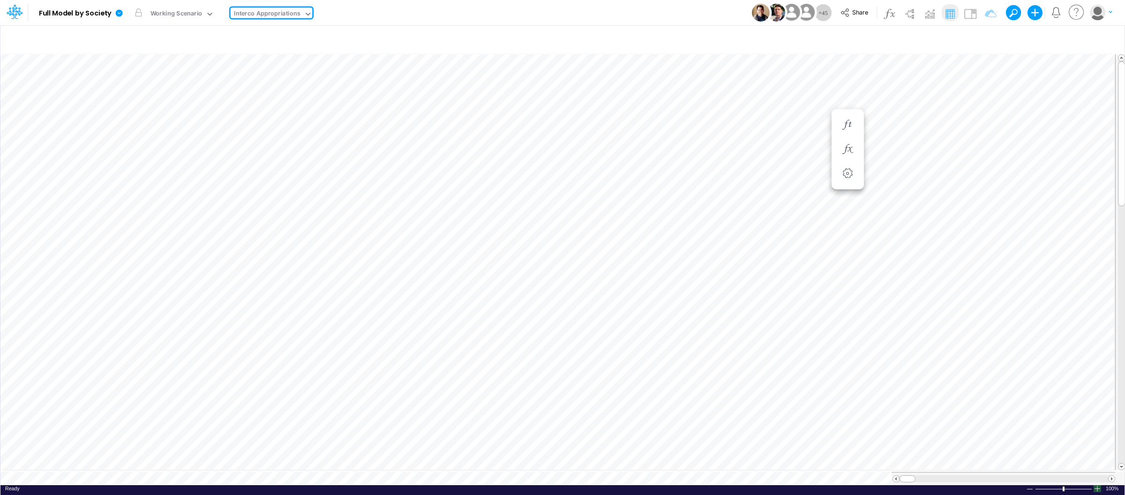
click at [1097, 485] on div at bounding box center [1098, 488] width 8 height 7
click at [1088, 478] on div at bounding box center [1004, 478] width 224 height 13
type input "BS (USGAAP) - Detailed"
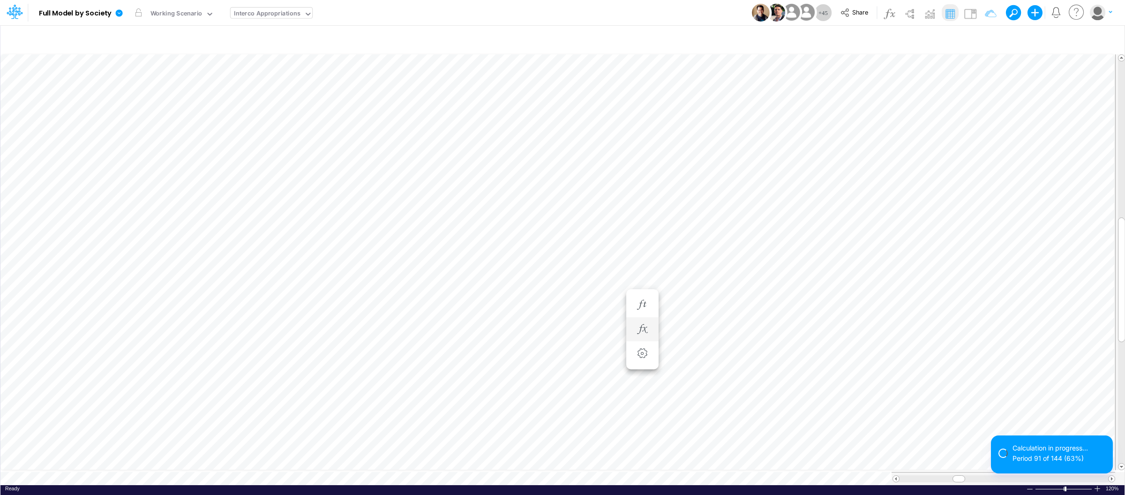
scroll to position [0, 0]
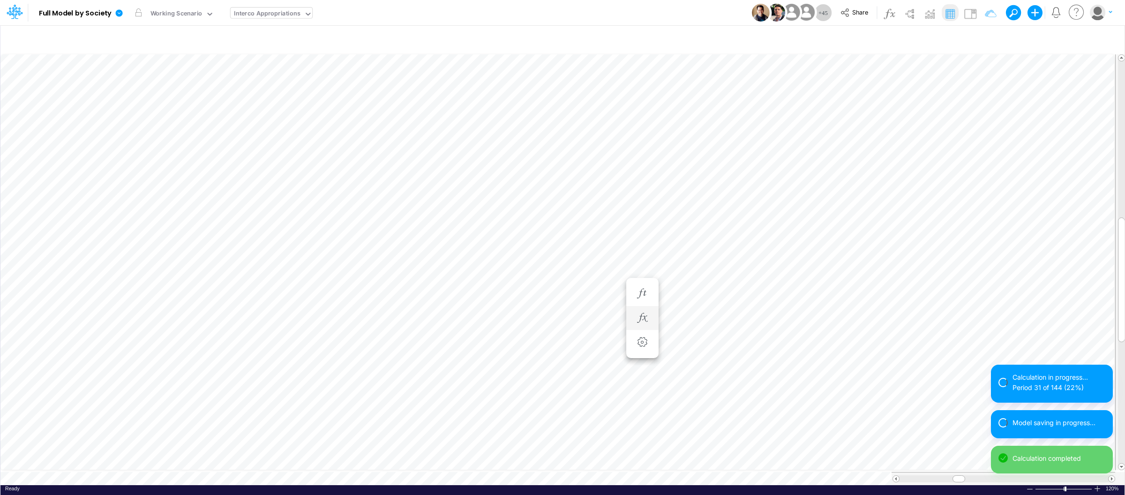
scroll to position [0, 0]
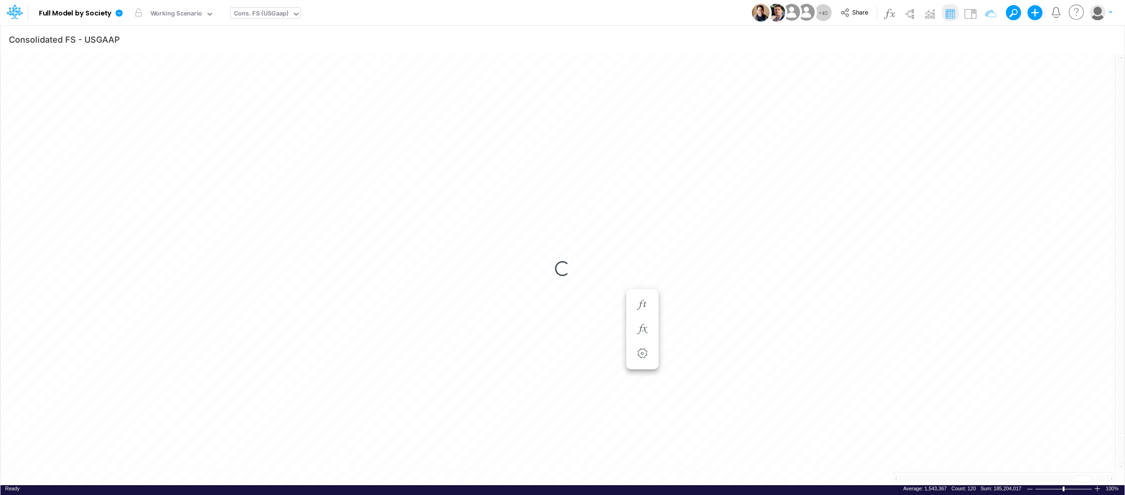
scroll to position [0, 0]
type input "BS (USGAAP) - Detailed"
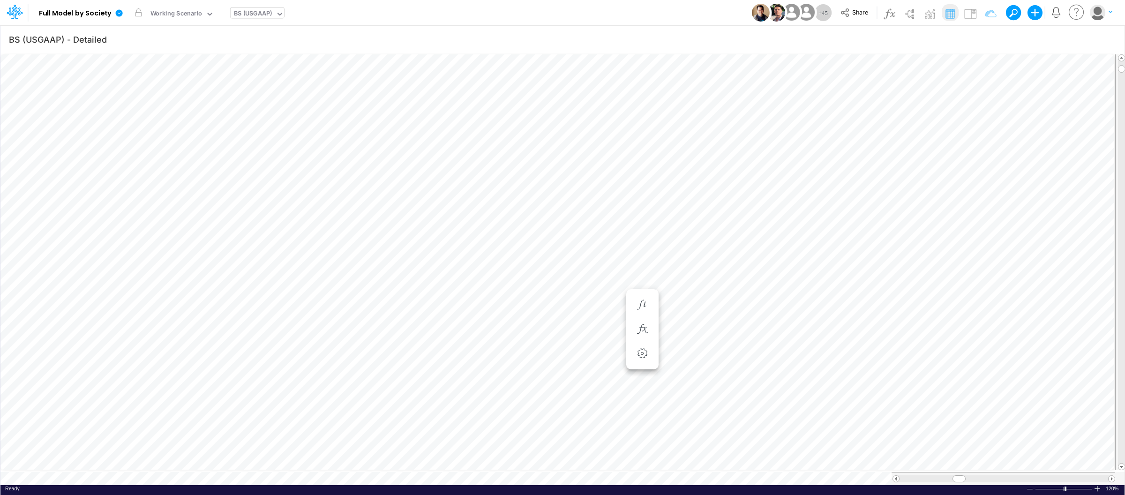
scroll to position [0, 0]
click at [115, 10] on icon at bounding box center [119, 13] width 8 height 8
click at [165, 94] on button "View model info" at bounding box center [166, 97] width 100 height 15
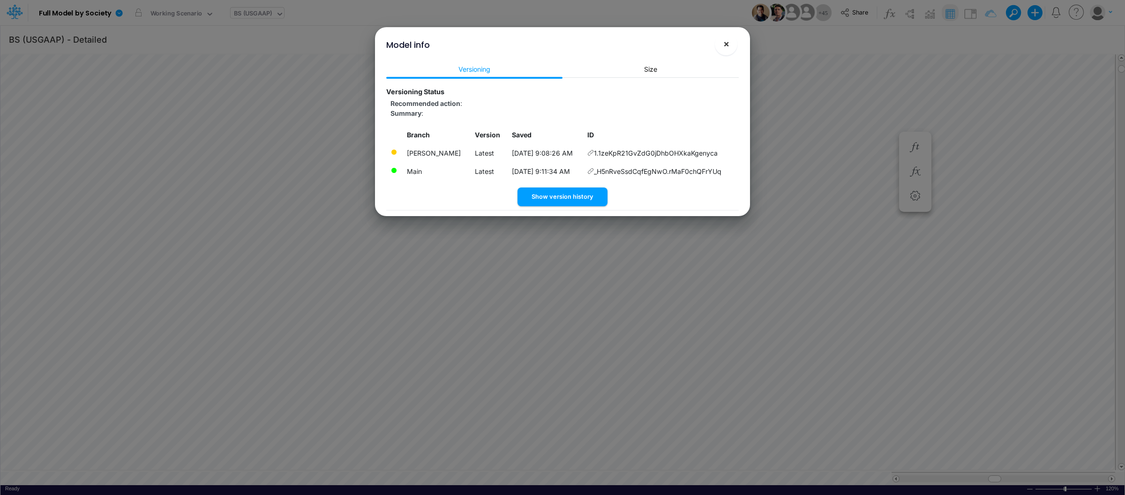
click at [725, 48] on span "×" at bounding box center [727, 43] width 6 height 11
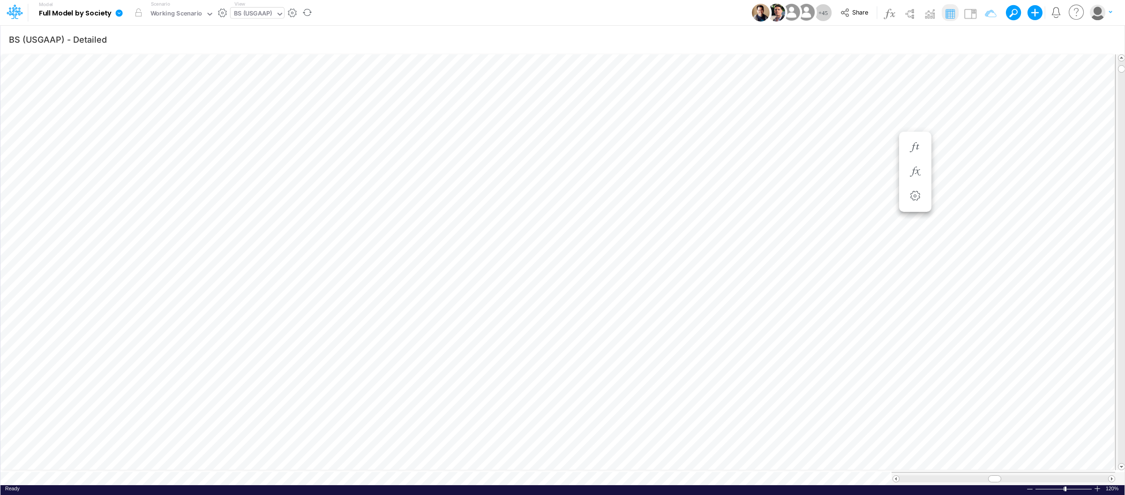
click at [118, 14] on icon at bounding box center [119, 12] width 7 height 7
click at [167, 93] on button "View model info" at bounding box center [166, 97] width 100 height 15
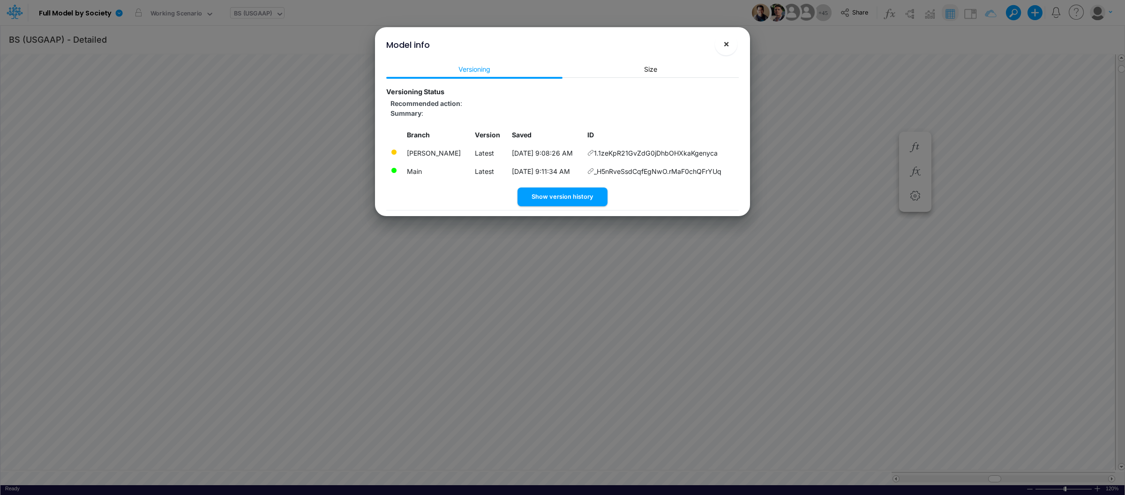
click at [731, 45] on button "×" at bounding box center [726, 44] width 23 height 23
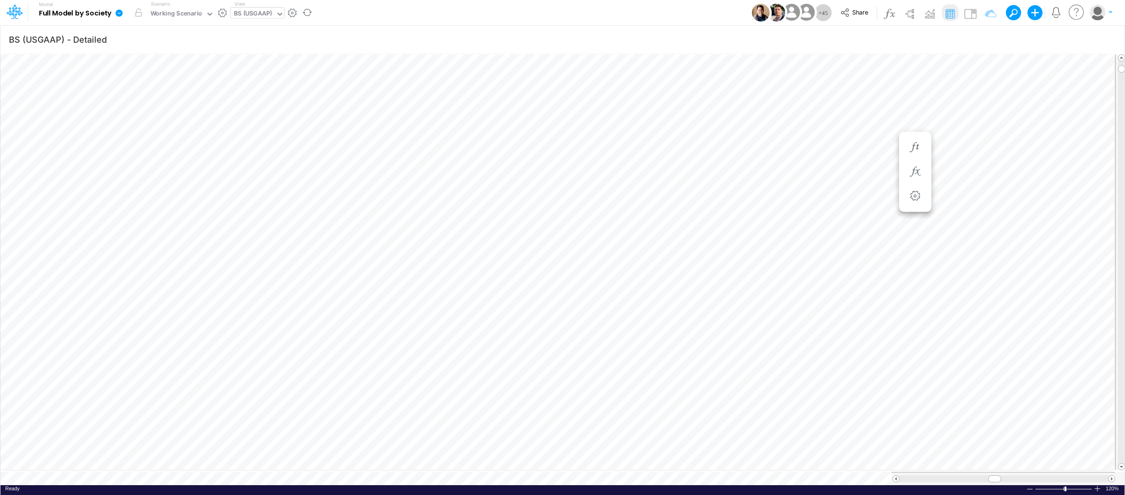
click at [116, 11] on icon at bounding box center [119, 13] width 8 height 8
click at [156, 101] on button "View model info" at bounding box center [166, 97] width 100 height 15
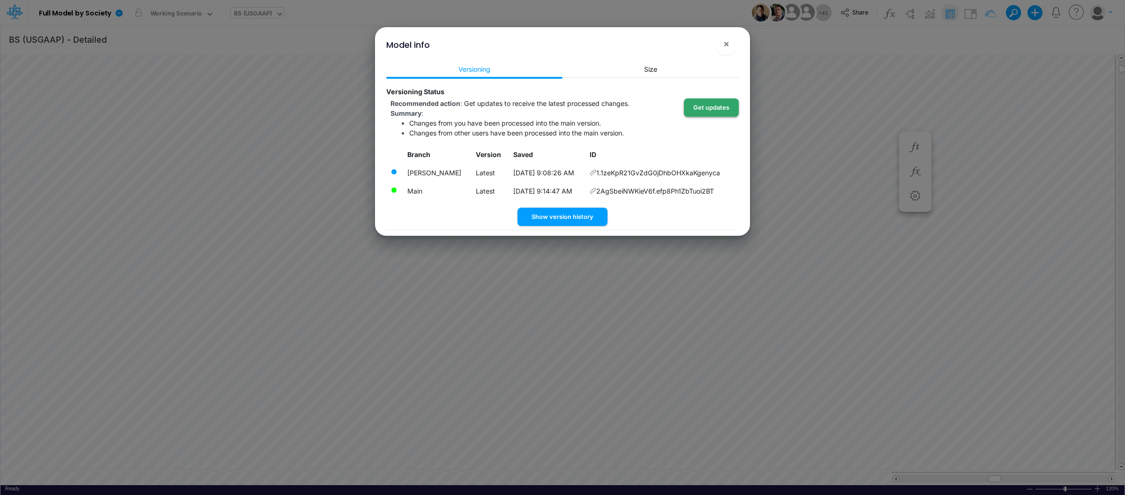
click at [709, 104] on button "Get updates" at bounding box center [711, 107] width 55 height 18
click at [727, 43] on span "×" at bounding box center [727, 43] width 6 height 11
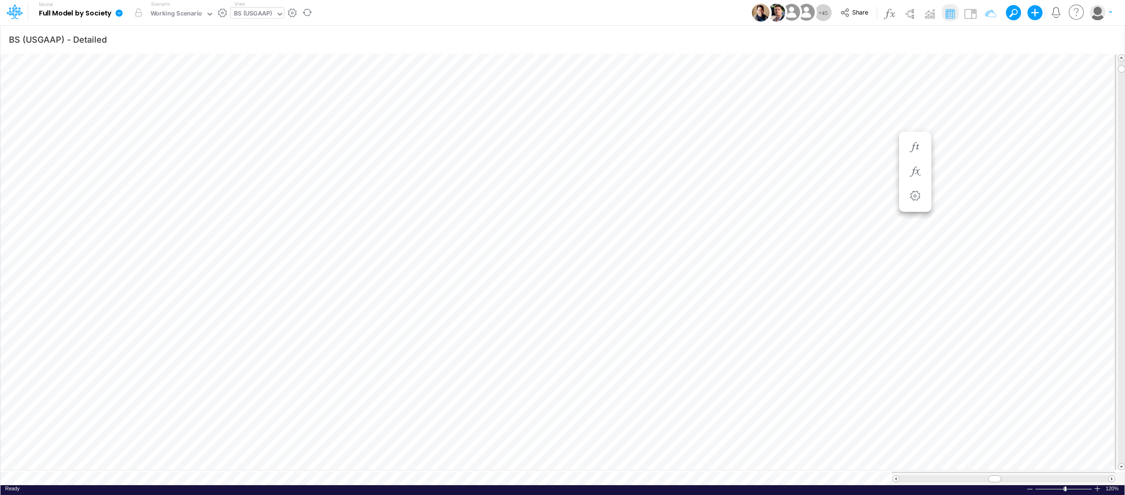
click at [122, 16] on icon at bounding box center [119, 13] width 8 height 8
click at [143, 94] on button "View model info" at bounding box center [166, 97] width 100 height 15
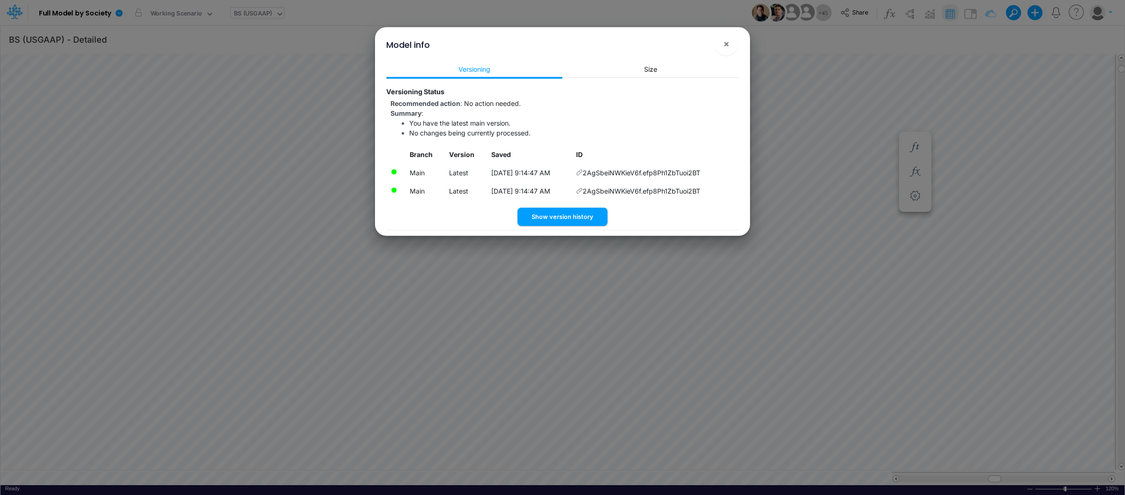
click at [583, 191] on icon at bounding box center [579, 191] width 7 height 7
click at [729, 40] on span "×" at bounding box center [727, 43] width 6 height 11
